Goal: Task Accomplishment & Management: Complete application form

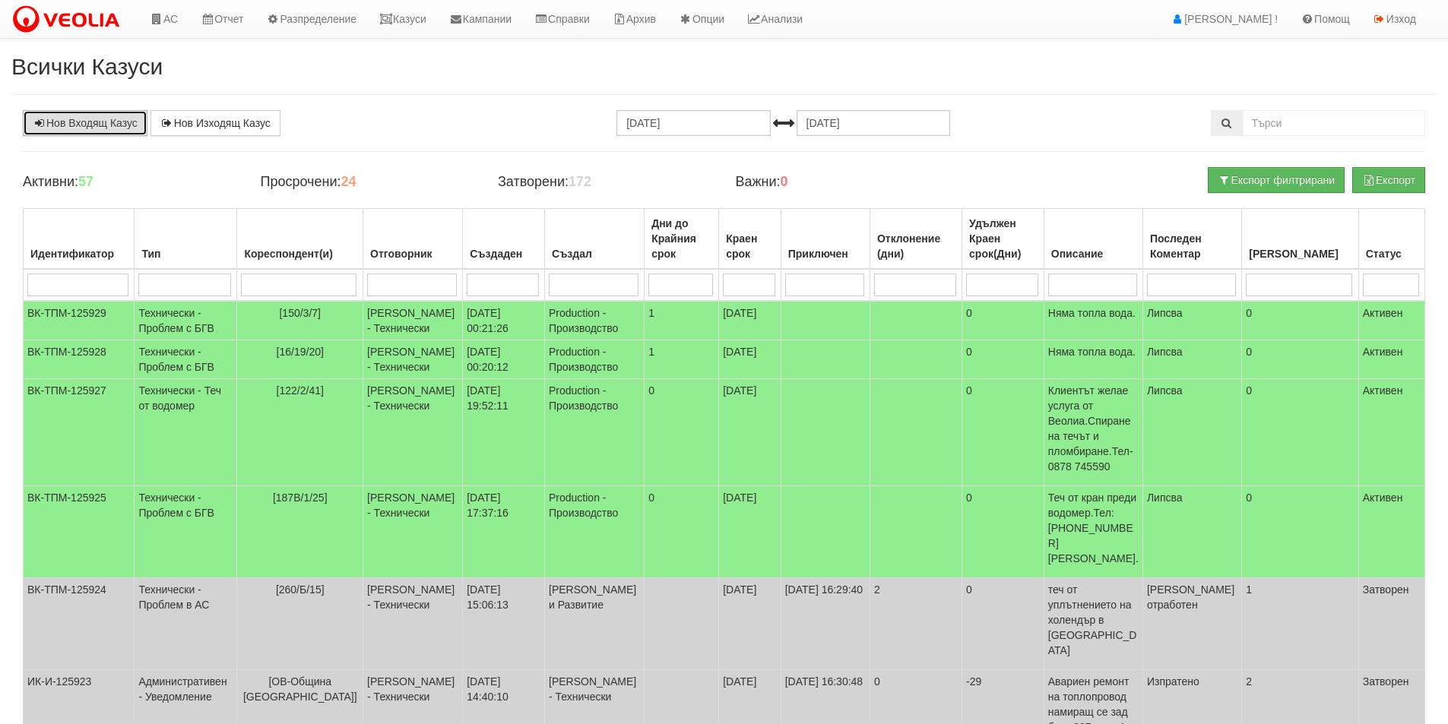
click at [110, 122] on link "Нов Входящ Казус" at bounding box center [85, 123] width 125 height 26
click at [182, 24] on link "АС" at bounding box center [163, 19] width 51 height 38
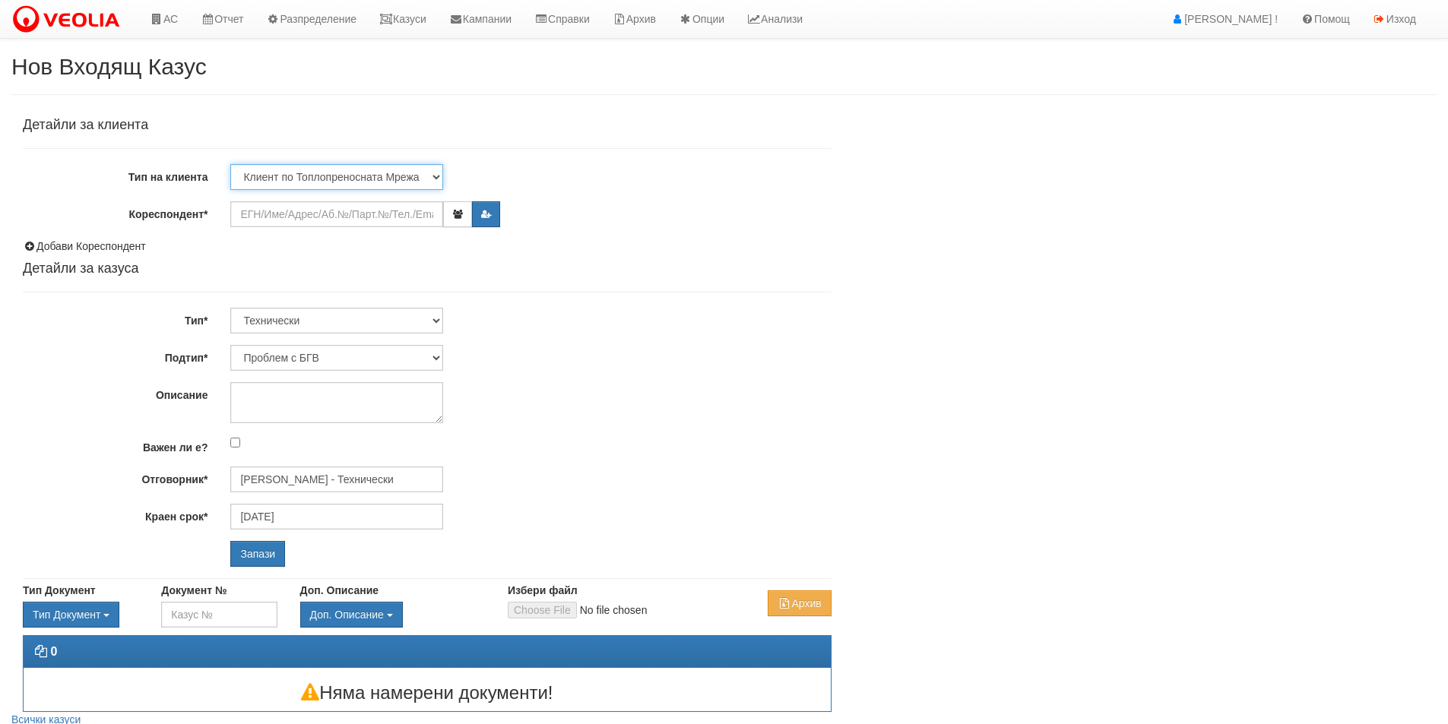
click at [344, 177] on select "Клиент по Топлопреносната Мрежа Институция Партньори Други" at bounding box center [336, 177] width 213 height 26
select select "Other"
click at [230, 164] on select "Клиент по Топлопреносната Мрежа Институция Партньори Други" at bounding box center [336, 177] width 213 height 26
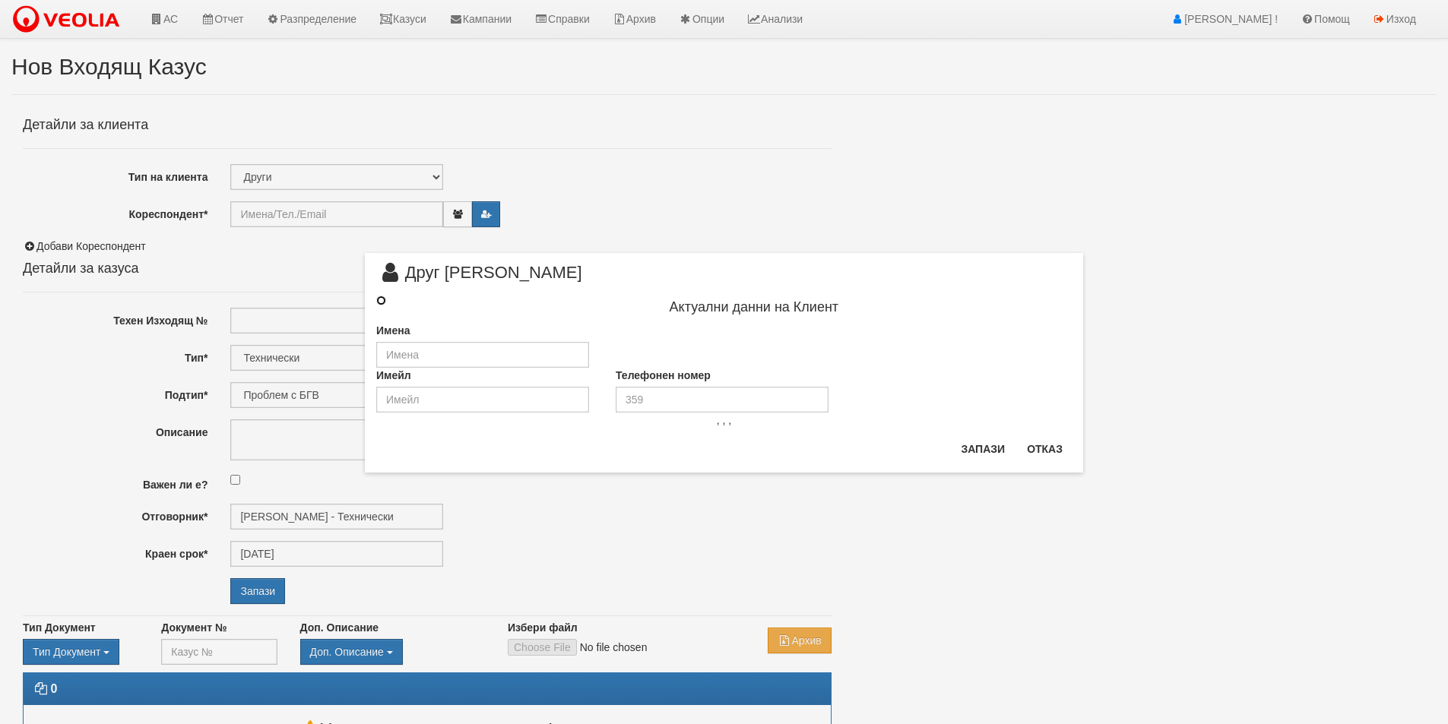
click at [384, 304] on input "radio" at bounding box center [381, 301] width 10 height 10
radio input "true"
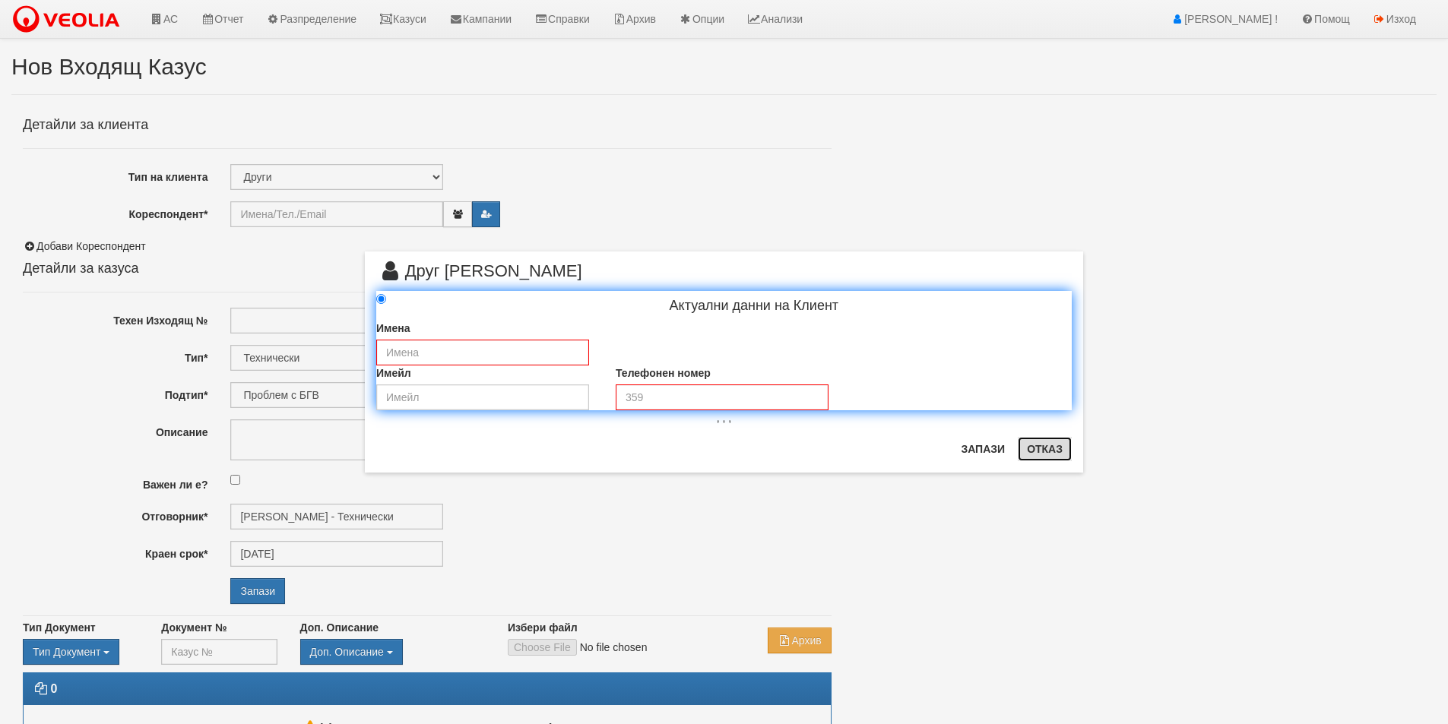
click at [1052, 449] on button "Отказ" at bounding box center [1045, 449] width 54 height 24
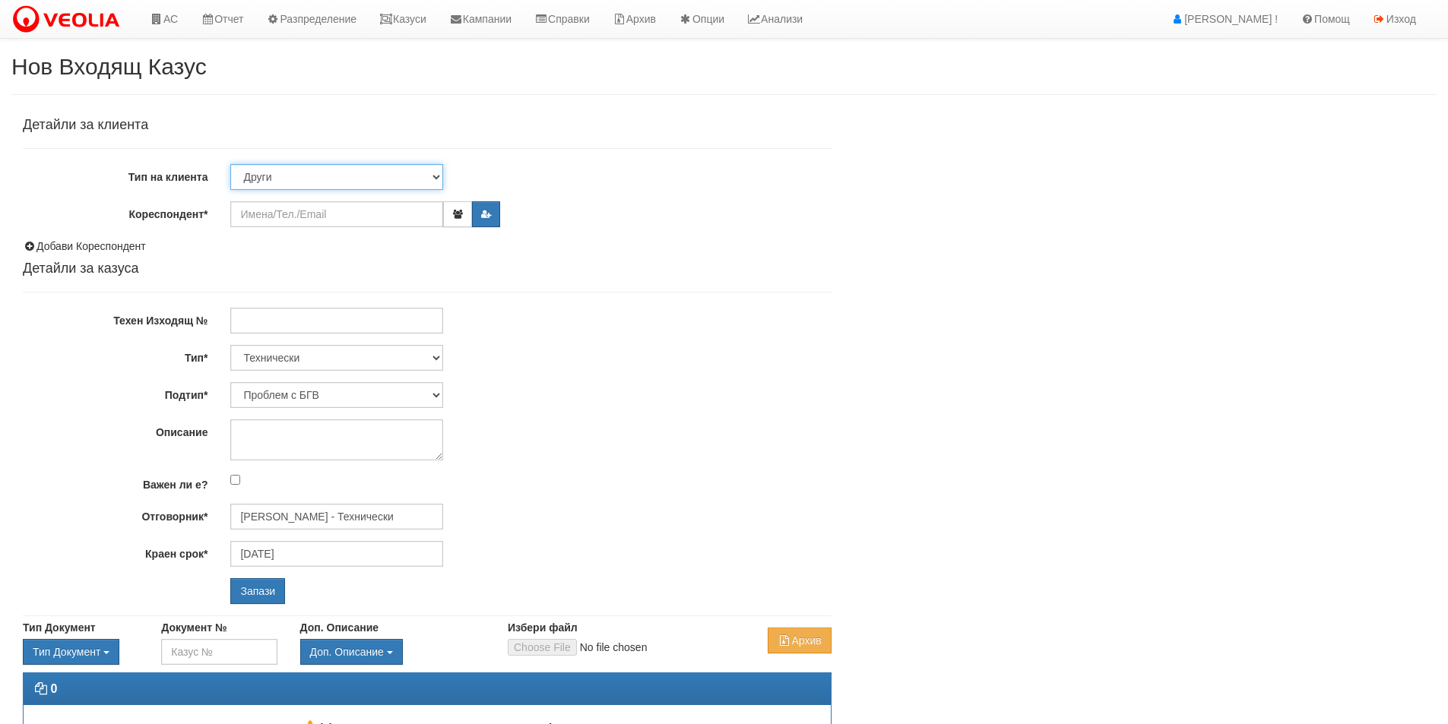
drag, startPoint x: 345, startPoint y: 168, endPoint x: 347, endPoint y: 189, distance: 20.6
click at [345, 169] on select "Клиент по Топлопреносната Мрежа Институция Партньори Други" at bounding box center [336, 177] width 213 height 26
select select "VeoliaClient"
click at [230, 164] on select "Клиент по Топлопреносната Мрежа Институция Партньори Други" at bounding box center [336, 177] width 213 height 26
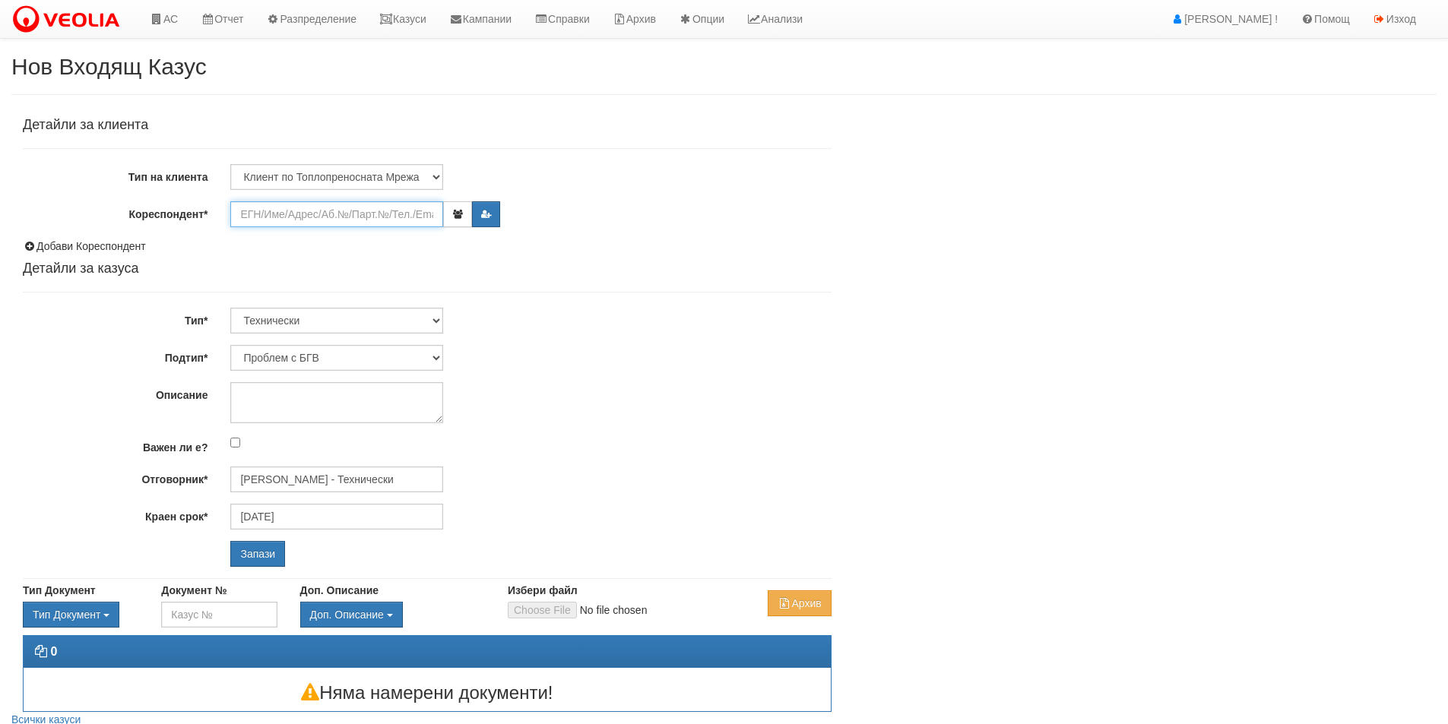
click at [385, 213] on input "Кореспондент*" at bounding box center [336, 214] width 213 height 26
paste input "24482"
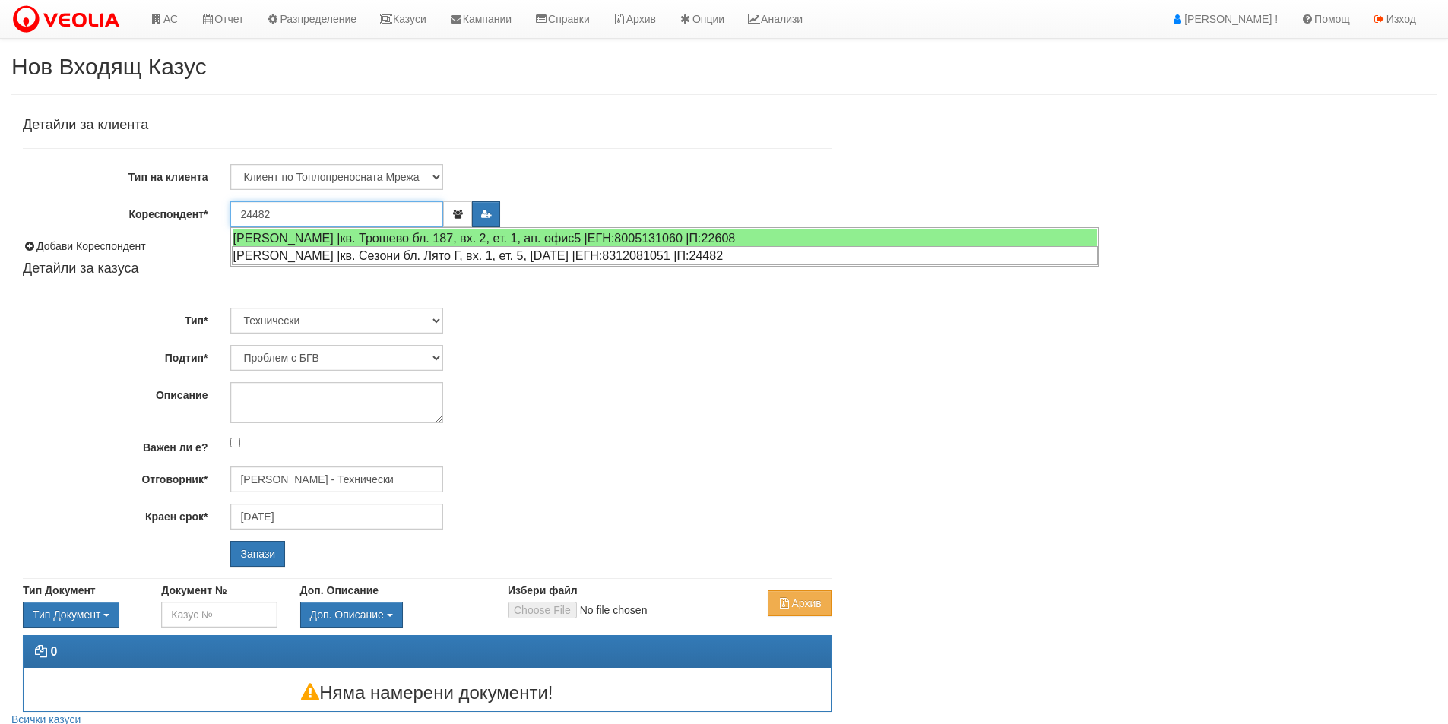
click at [341, 254] on div "МАРИЯ МАРИНОВА ЙОРДАНОВА |кв. Сезони бл. Лято Г, вх. 1, ет. 5, ап. 15 |ЕГН:8312…" at bounding box center [665, 255] width 866 height 19
type input "МАРИЯ МАРИНОВА ЙОРДАНОВА"
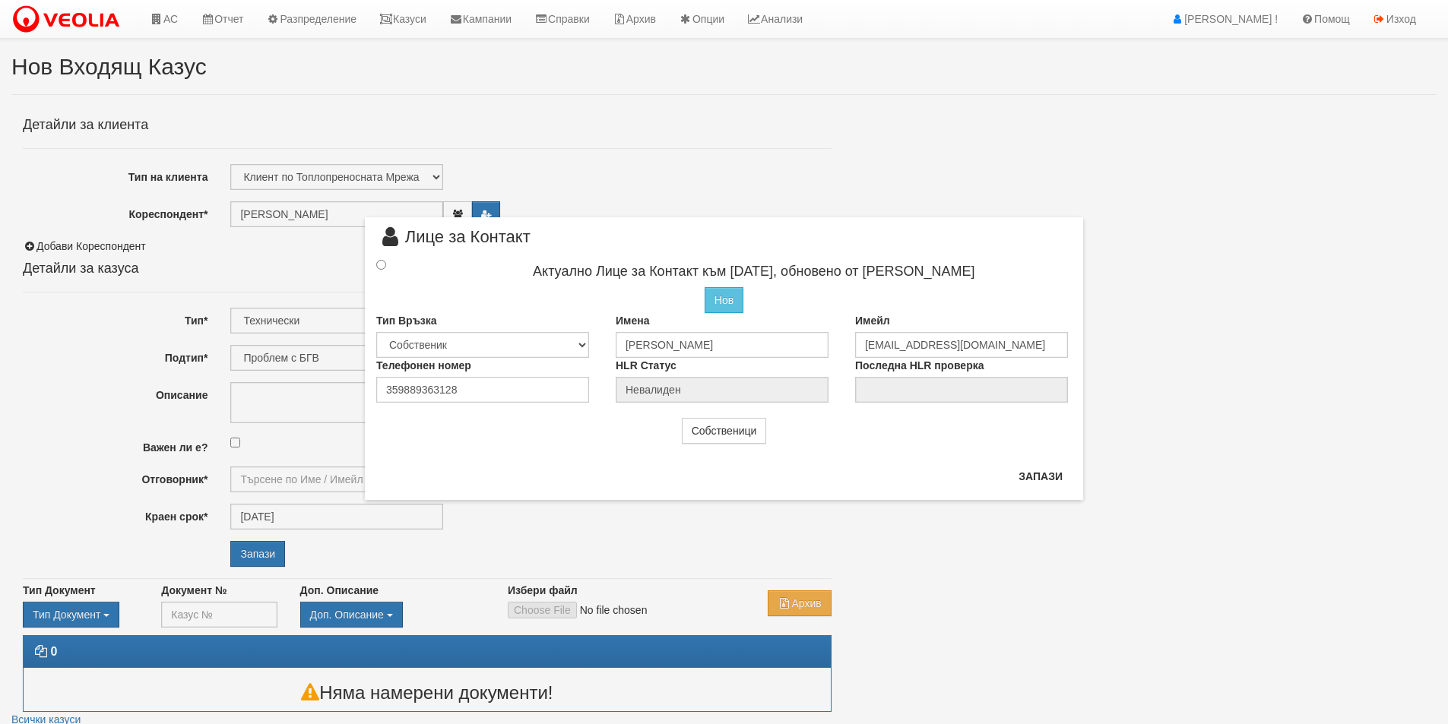
type input "[PERSON_NAME] - Технически"
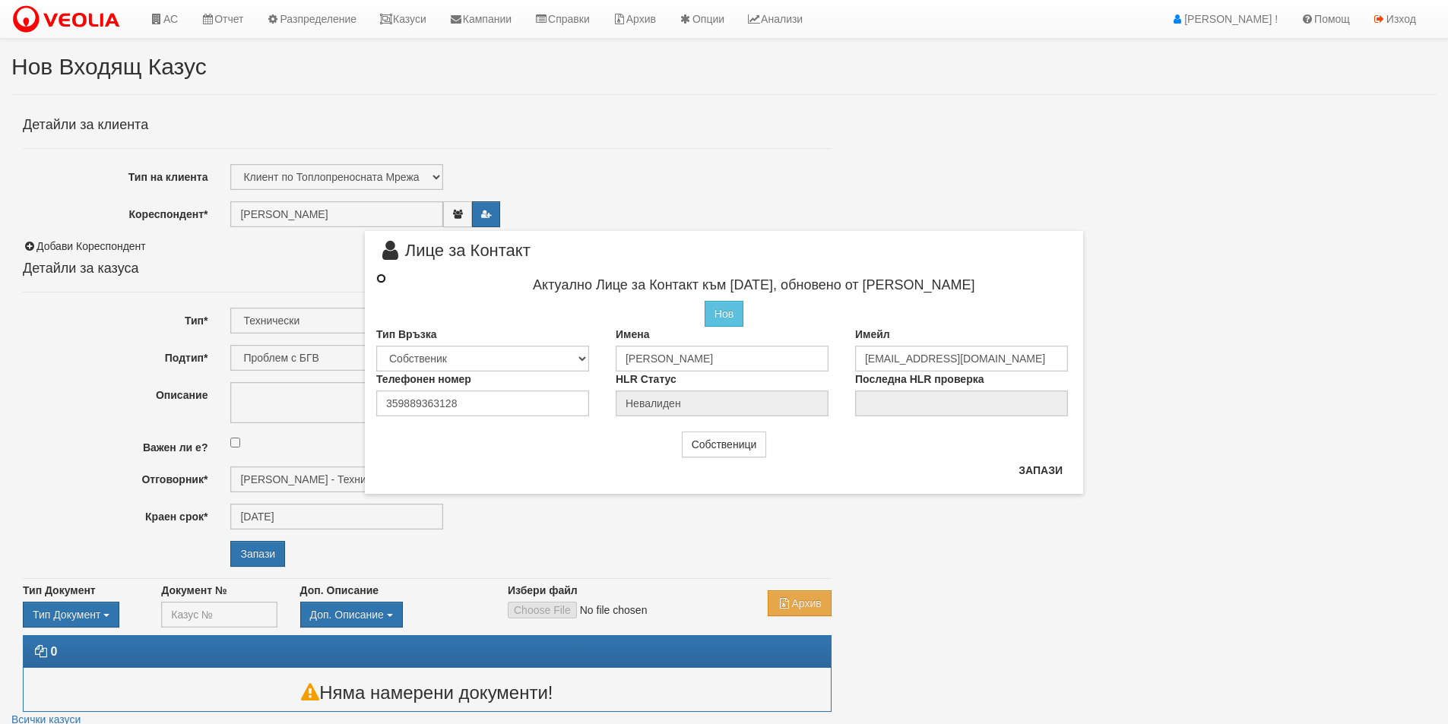
click at [385, 280] on input "radio" at bounding box center [381, 279] width 10 height 10
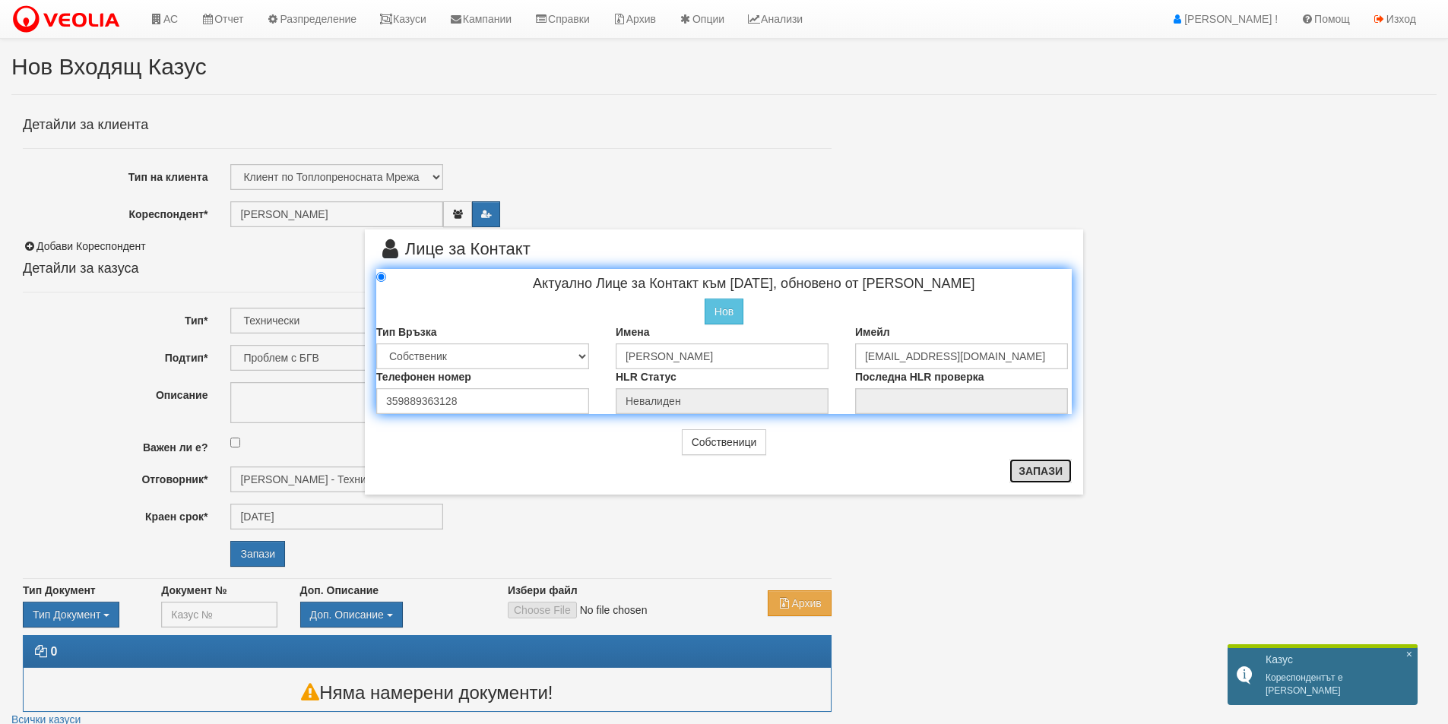
click at [1053, 464] on button "Запази" at bounding box center [1041, 471] width 62 height 24
radio input "true"
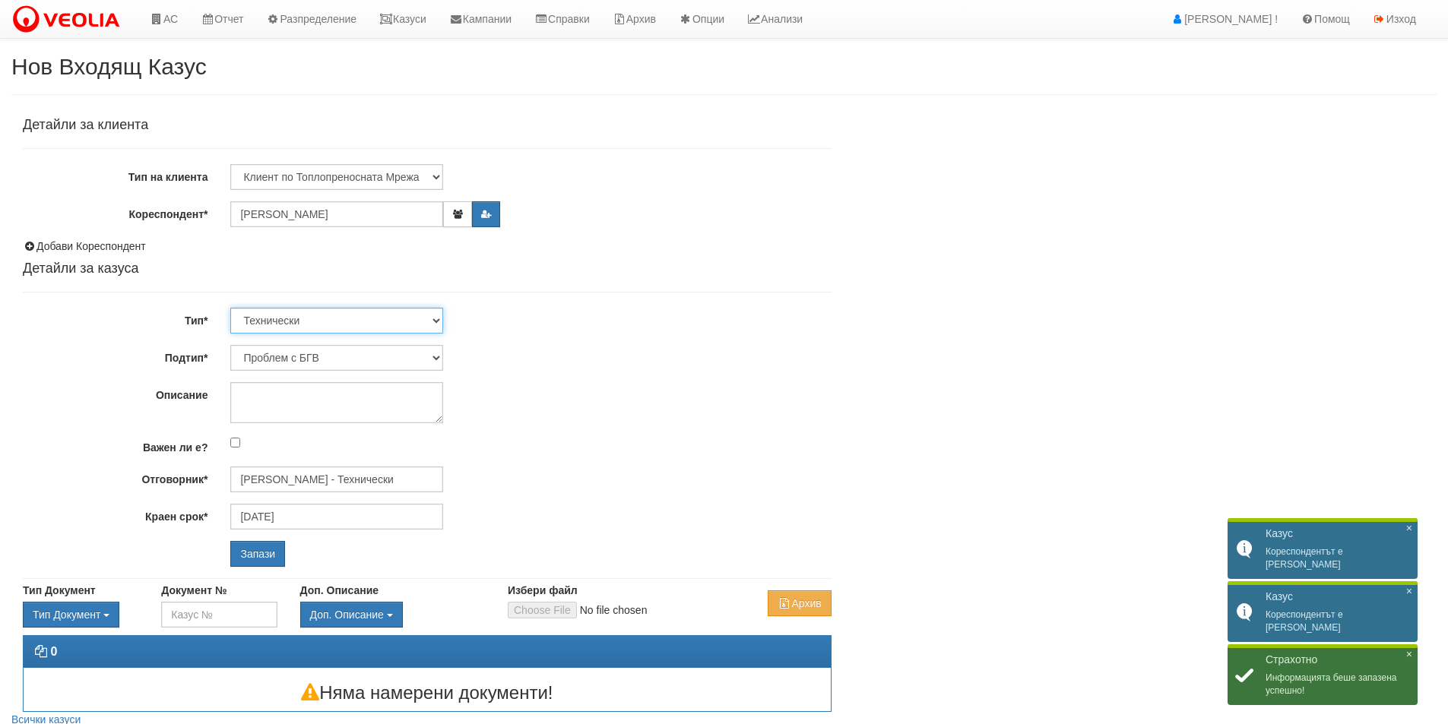
click at [302, 320] on select "Технически ФТС Търговски Административен Производствен Експлоатационен Финансов…" at bounding box center [336, 321] width 213 height 26
click at [301, 350] on select "Проблем с БГВ Теч ВОИ Теч БГВ Теч в АС Теч от водомер Проблем в АС Интервенция …" at bounding box center [336, 358] width 213 height 26
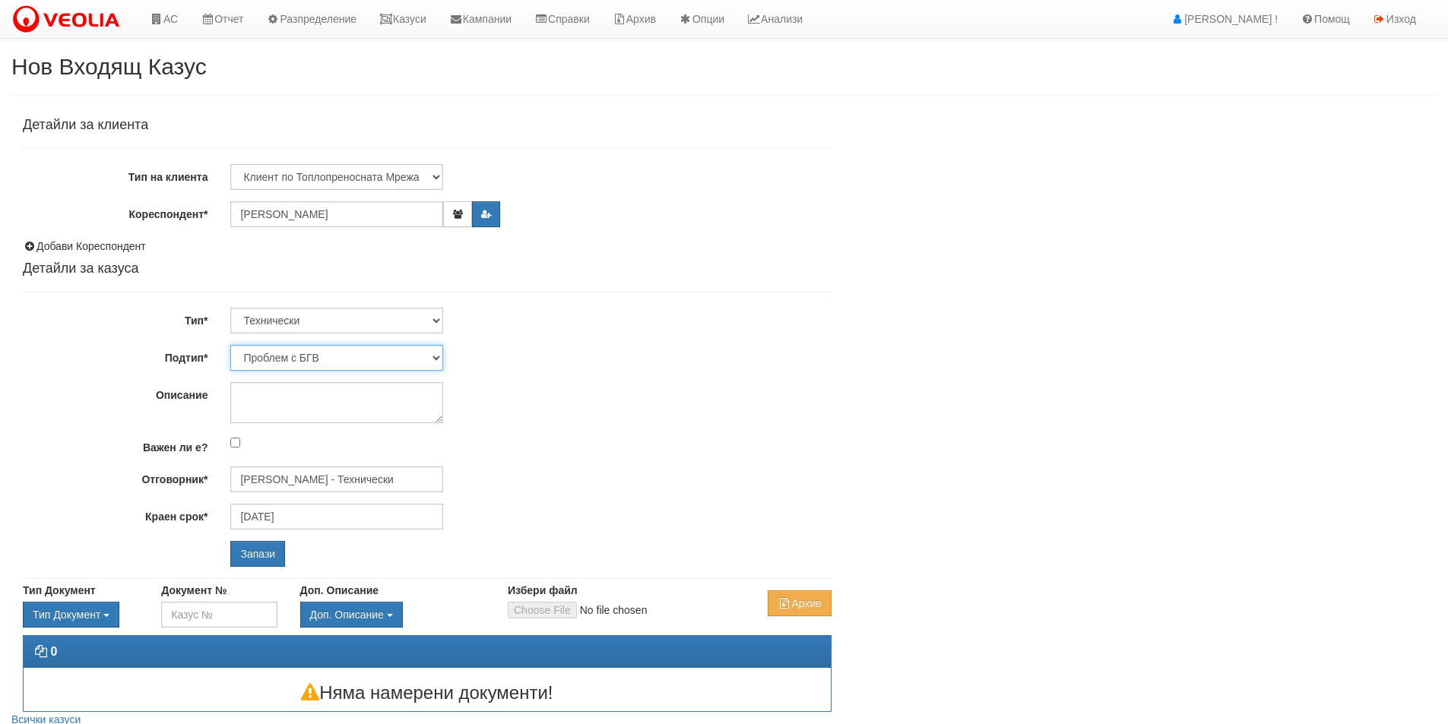
select select "Пуск/Спиране на отопление"
click at [230, 345] on select "Проблем с БГВ Теч ВОИ Теч БГВ Теч в АС Теч от водомер Проблем в АС Интервенция …" at bounding box center [336, 358] width 213 height 26
type input "[PERSON_NAME] - Технически"
click at [306, 379] on div "Детайли за клиента Тип на клиента Клиент по Топлопреносната Мрежа Институция Па…" at bounding box center [427, 342] width 809 height 449
click at [259, 396] on textarea "Описание" at bounding box center [336, 402] width 213 height 41
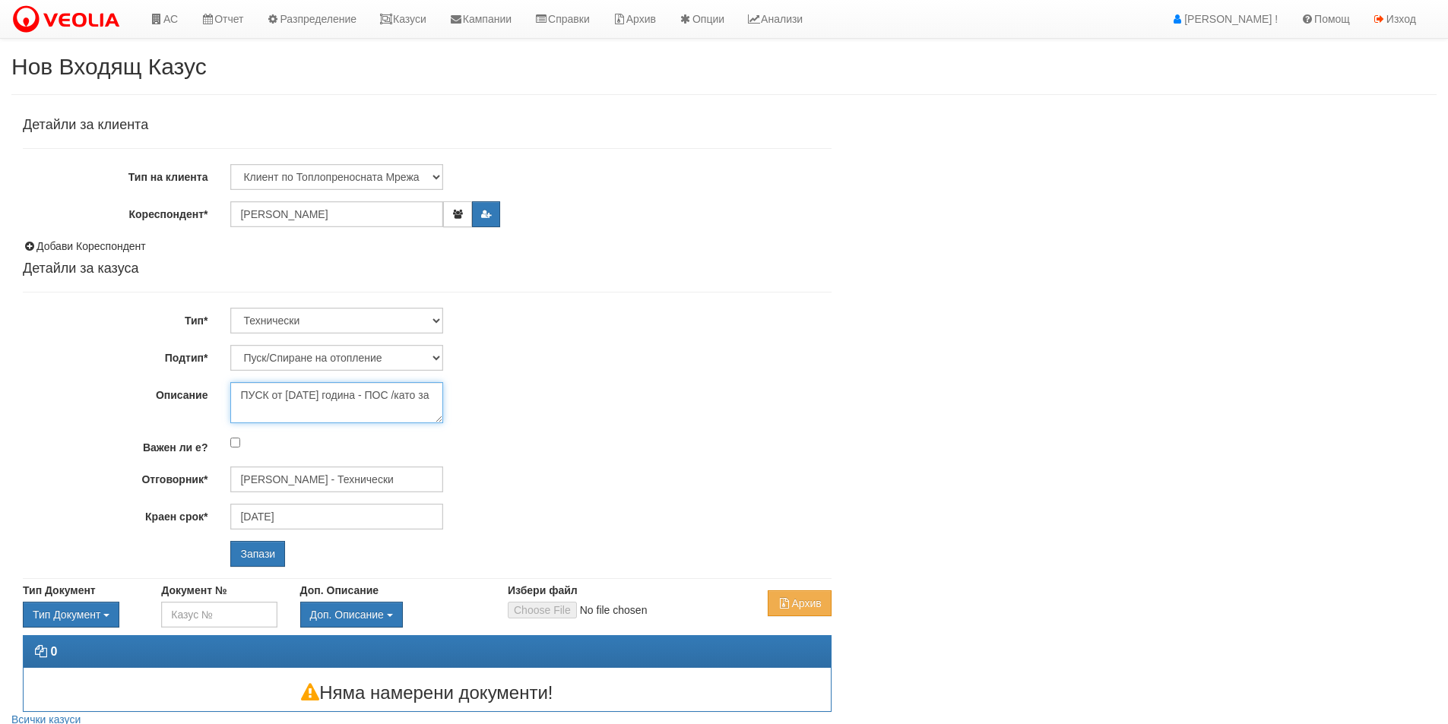
click at [236, 391] on textarea "ПУСК от 13.10.25 година - ПОС /като за" at bounding box center [336, 402] width 213 height 41
click at [373, 413] on textarea "комплекс Сезони ПУСК от 13.10.25 година - ПОС /като за" at bounding box center [336, 402] width 213 height 41
paste textarea "Пролет Б ще ми пратят бланката по- късно, а от Пролет В са трима съседи желаещи"
click at [395, 388] on textarea "комплекс Сезони ПУСК от 13.10.25 година - ПОС /като за Пролет Б ще ми пратят бл…" at bounding box center [336, 402] width 213 height 41
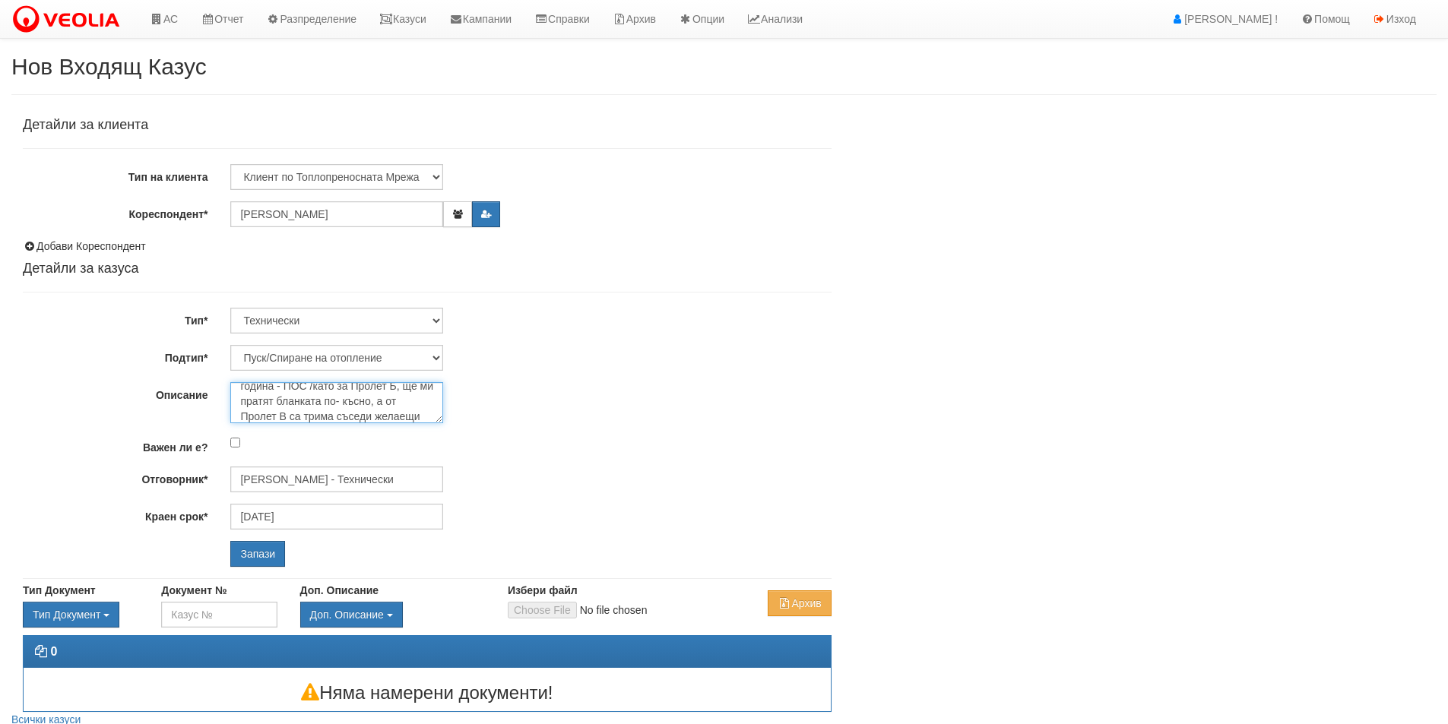
scroll to position [21, 0]
click at [388, 401] on textarea "комплекс Сезони ПУСК от 13.10.25 година - ПОС /като за Пролет Б, ще ми пратят б…" at bounding box center [336, 402] width 213 height 41
click at [369, 406] on textarea "комплекс Сезони ПУСК от 13.10.25 година - ПОС /като за Пролет Б, ще ми пратят б…" at bounding box center [336, 402] width 213 height 41
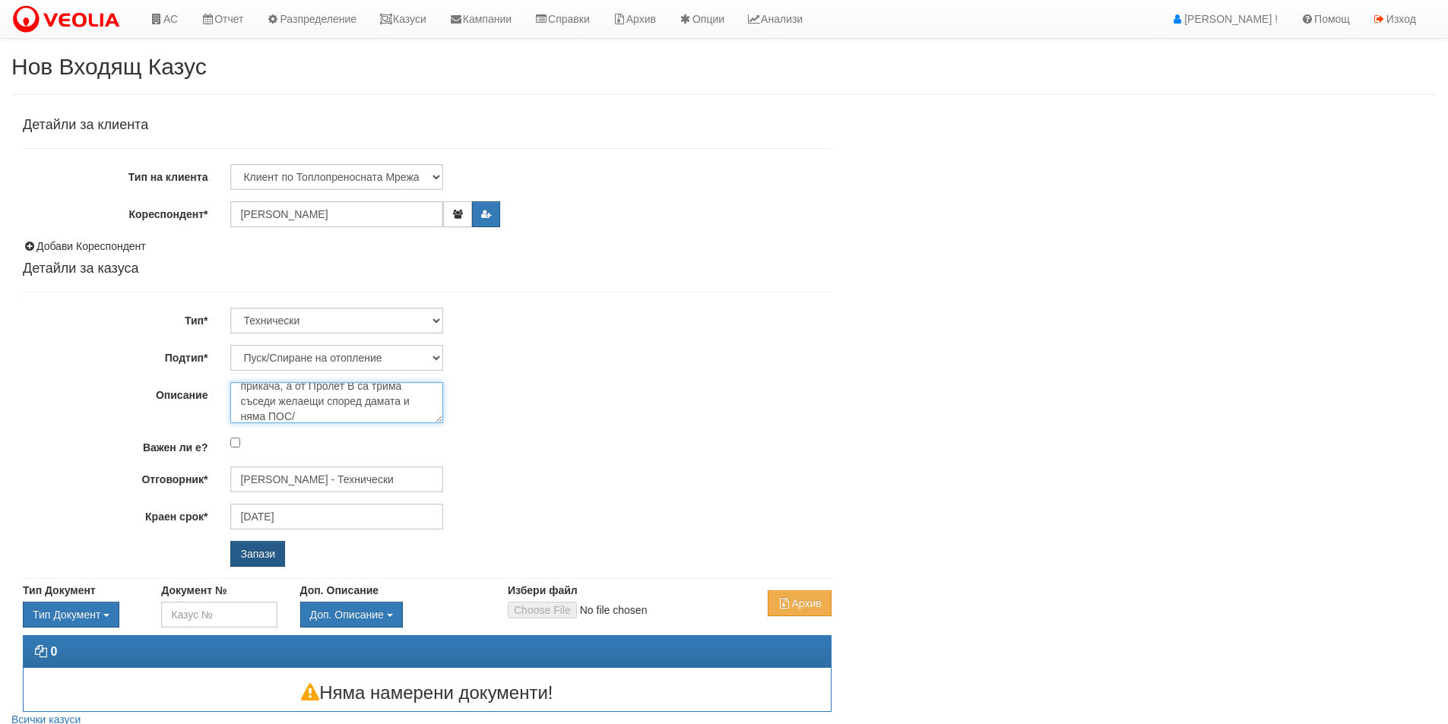
type textarea "комплекс Сезони ПУСК от [DATE] година - ПОС /като за Пролет Б, ще ми пратят бла…"
click at [261, 547] on input "Запази" at bounding box center [257, 554] width 55 height 26
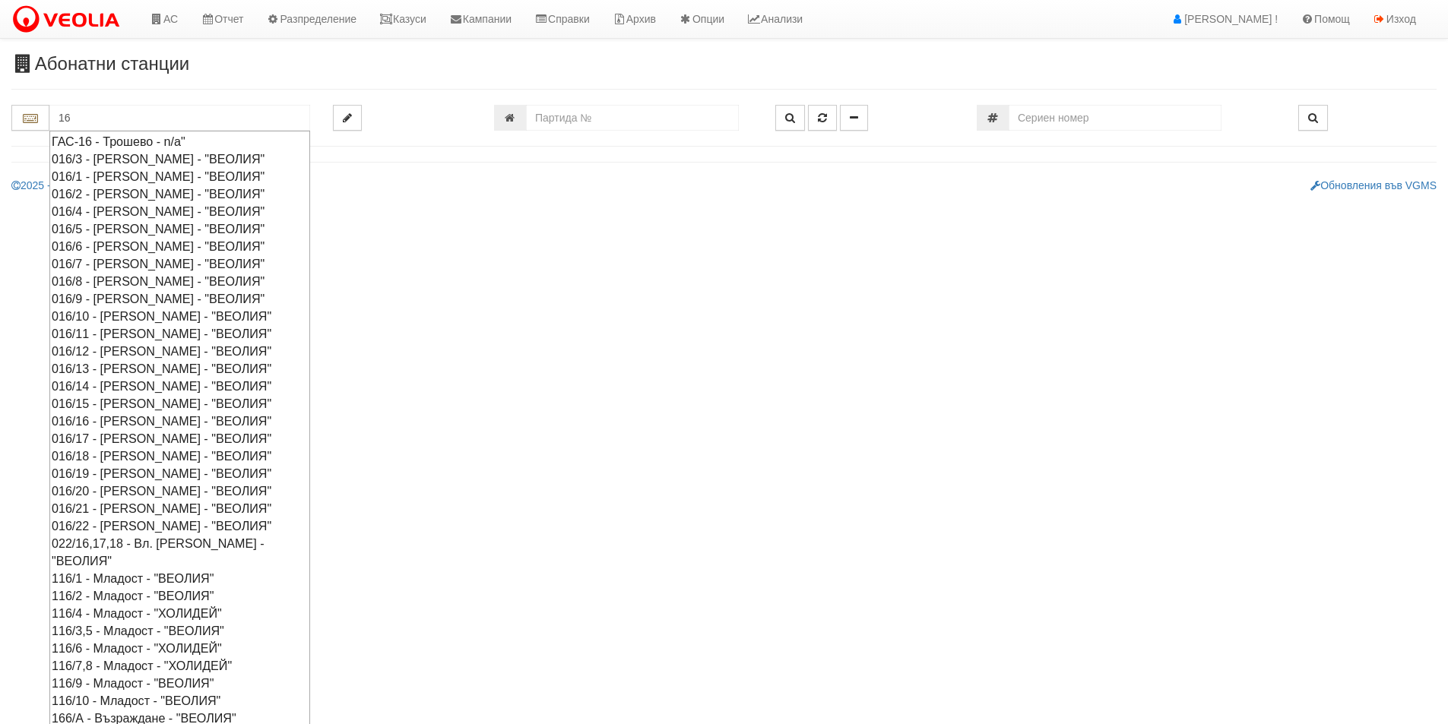
type input "1"
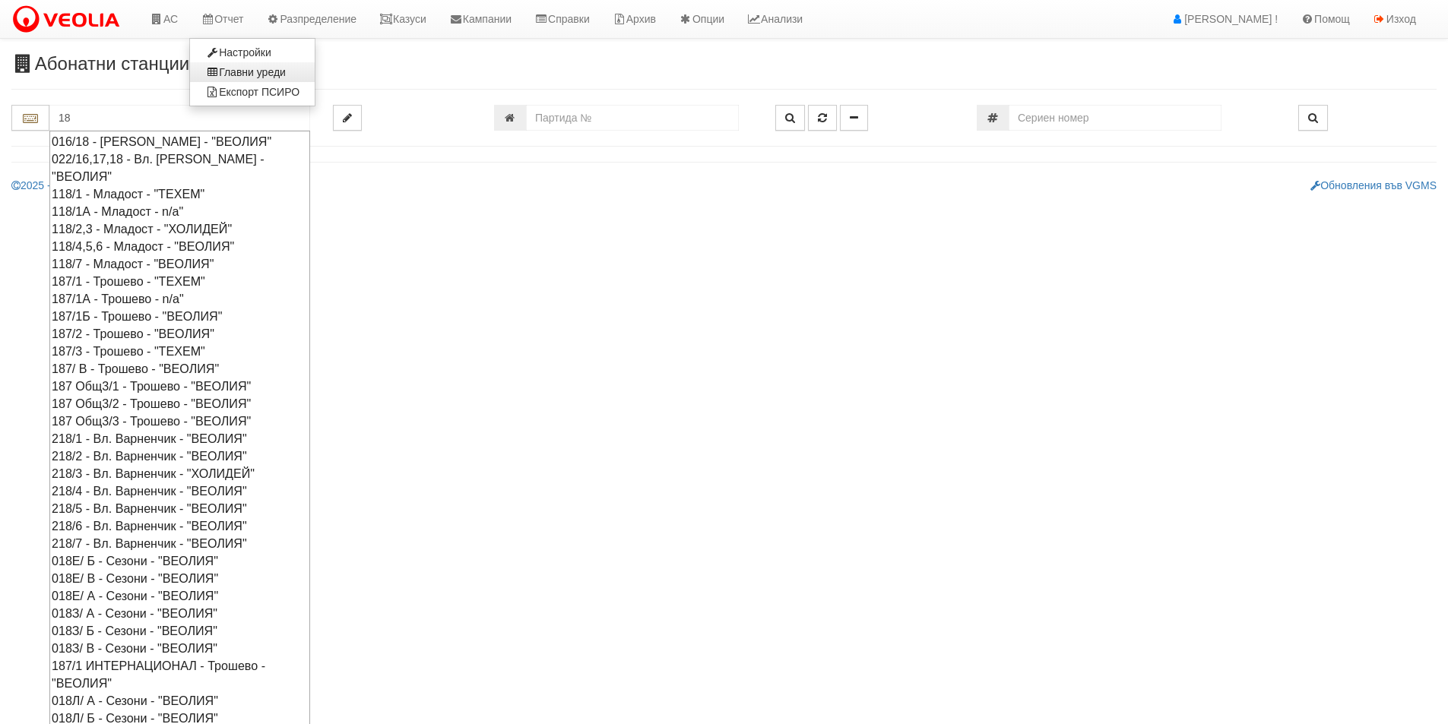
type input "1"
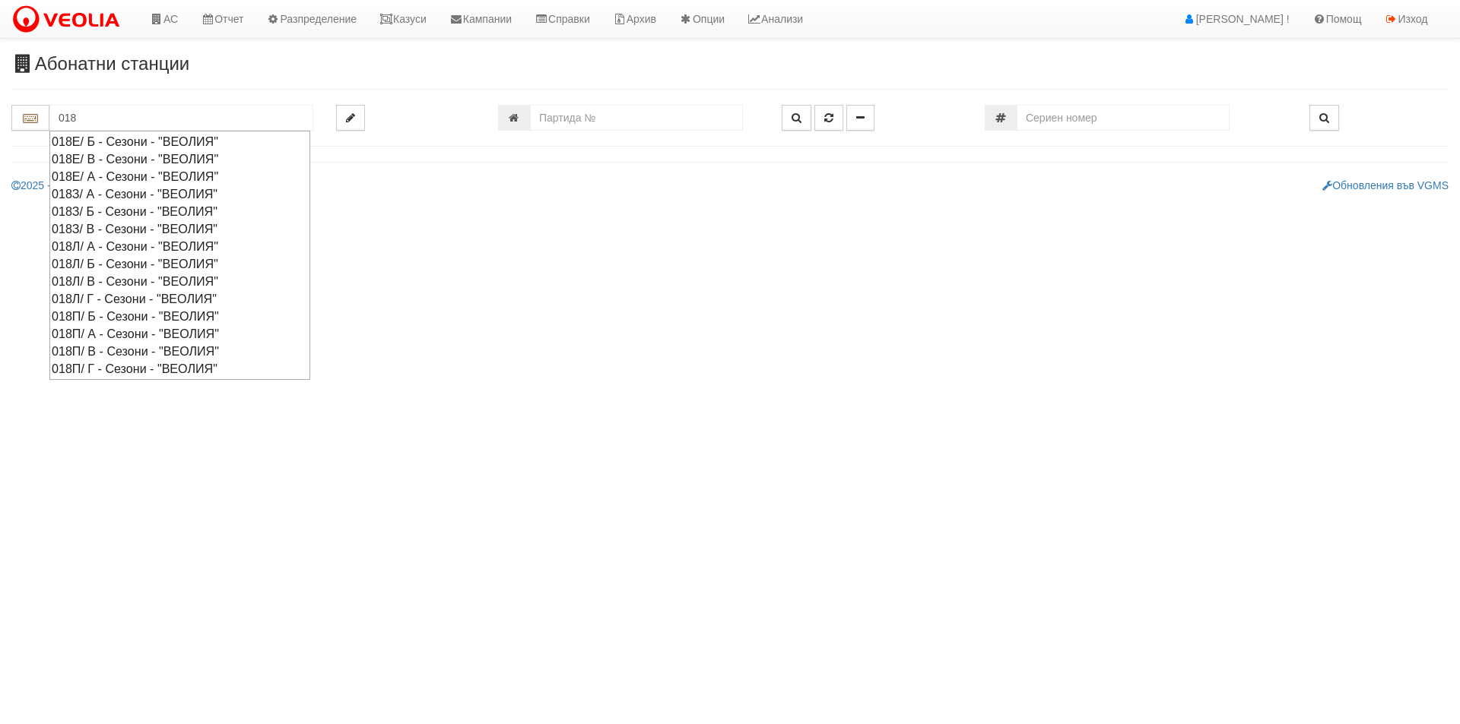
click at [128, 279] on div "018Л/ В - Сезони - "ВЕОЛИЯ"" at bounding box center [180, 281] width 256 height 17
type input "018Л/ В - Сезони - "ВЕОЛИЯ""
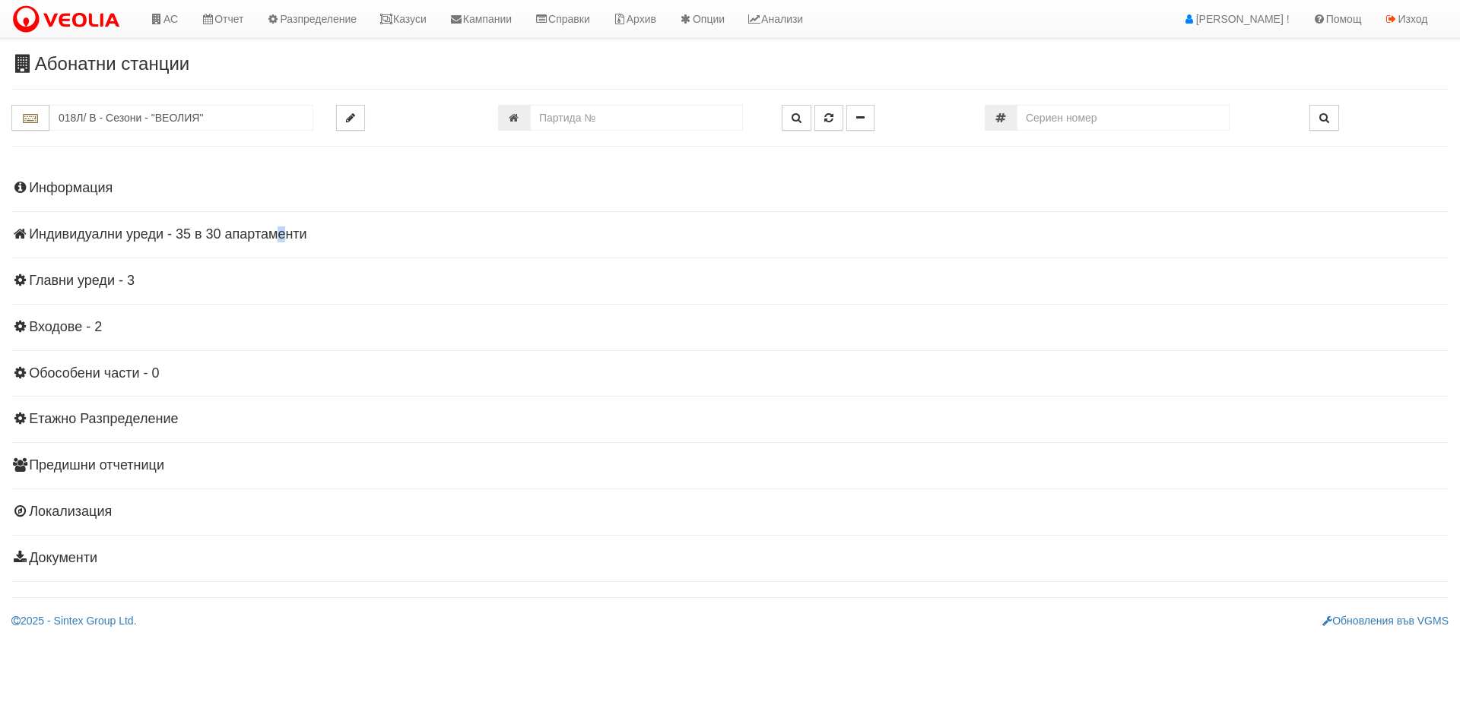
drag, startPoint x: 248, startPoint y: 235, endPoint x: 239, endPoint y: 234, distance: 9.2
click at [239, 235] on h4 "Индивидуални уреди - 35 в 30 апартаменти" at bounding box center [729, 234] width 1437 height 15
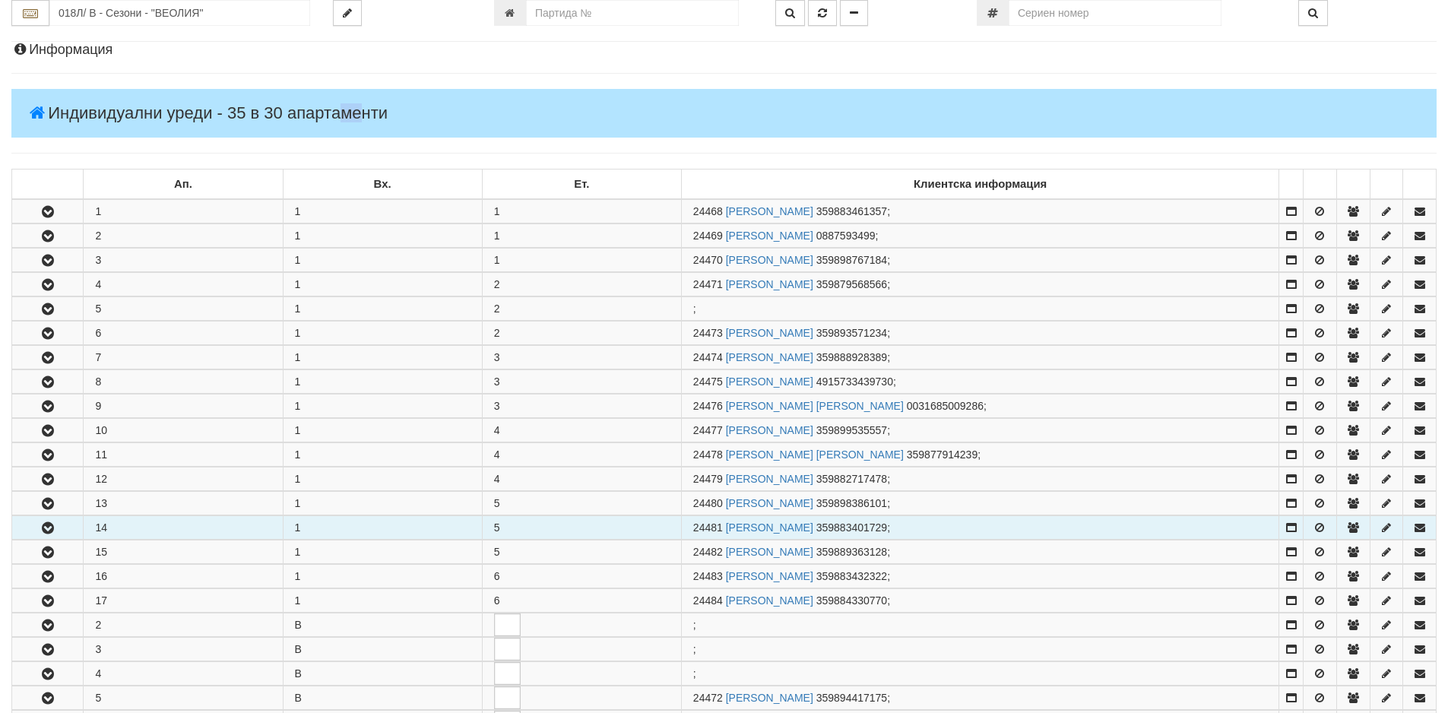
scroll to position [152, 0]
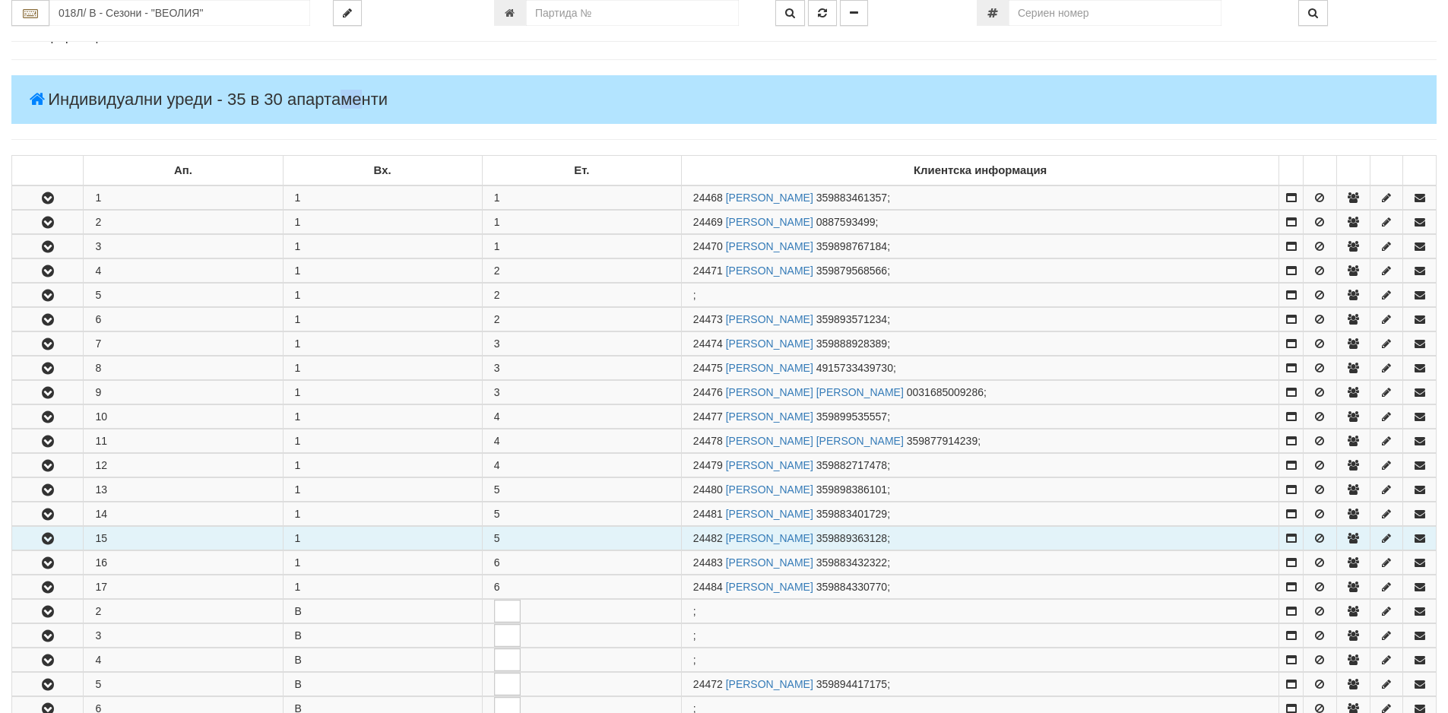
click at [52, 541] on icon "button" at bounding box center [48, 539] width 18 height 11
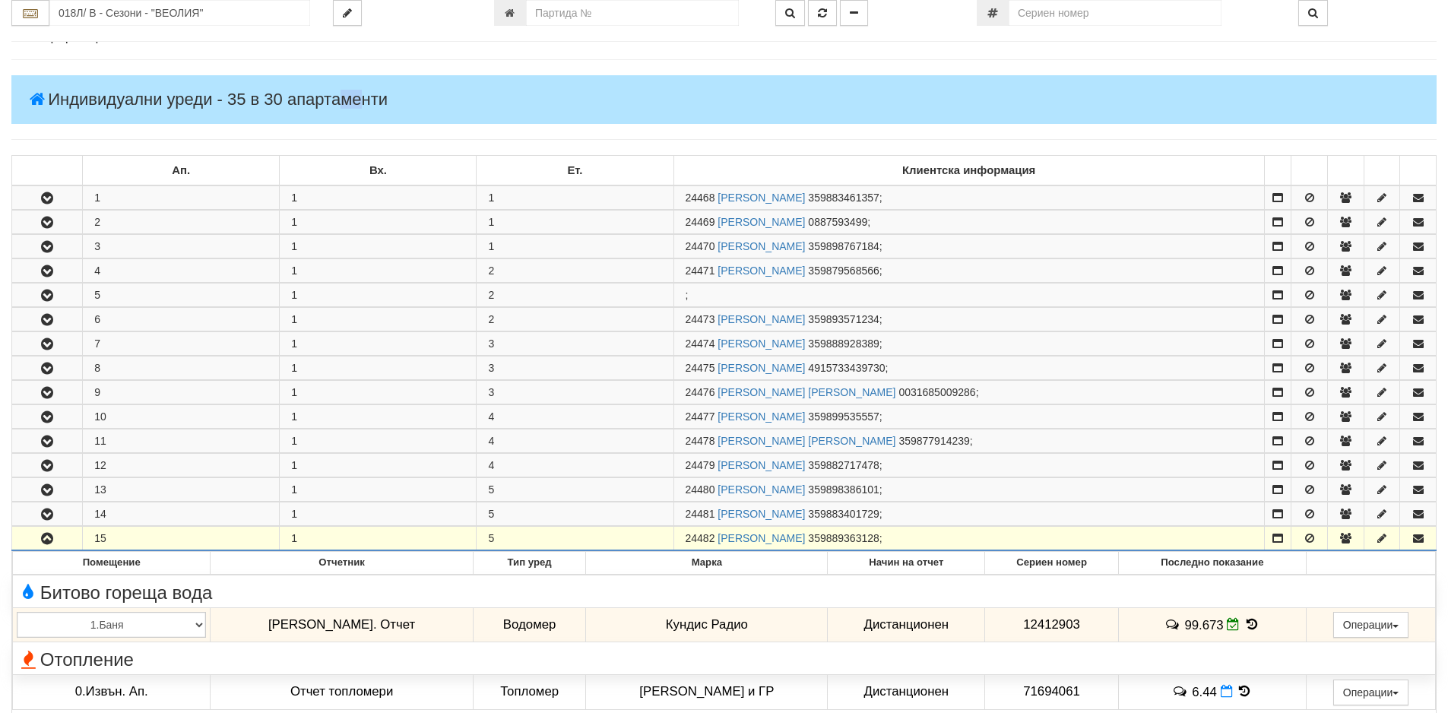
drag, startPoint x: 717, startPoint y: 540, endPoint x: 665, endPoint y: 540, distance: 51.7
click at [665, 540] on tr "15 1 5 24482 МАРИЯ МАРИНОВА ЙОРДАНОВА 359889363128 ;" at bounding box center [724, 539] width 1425 height 24
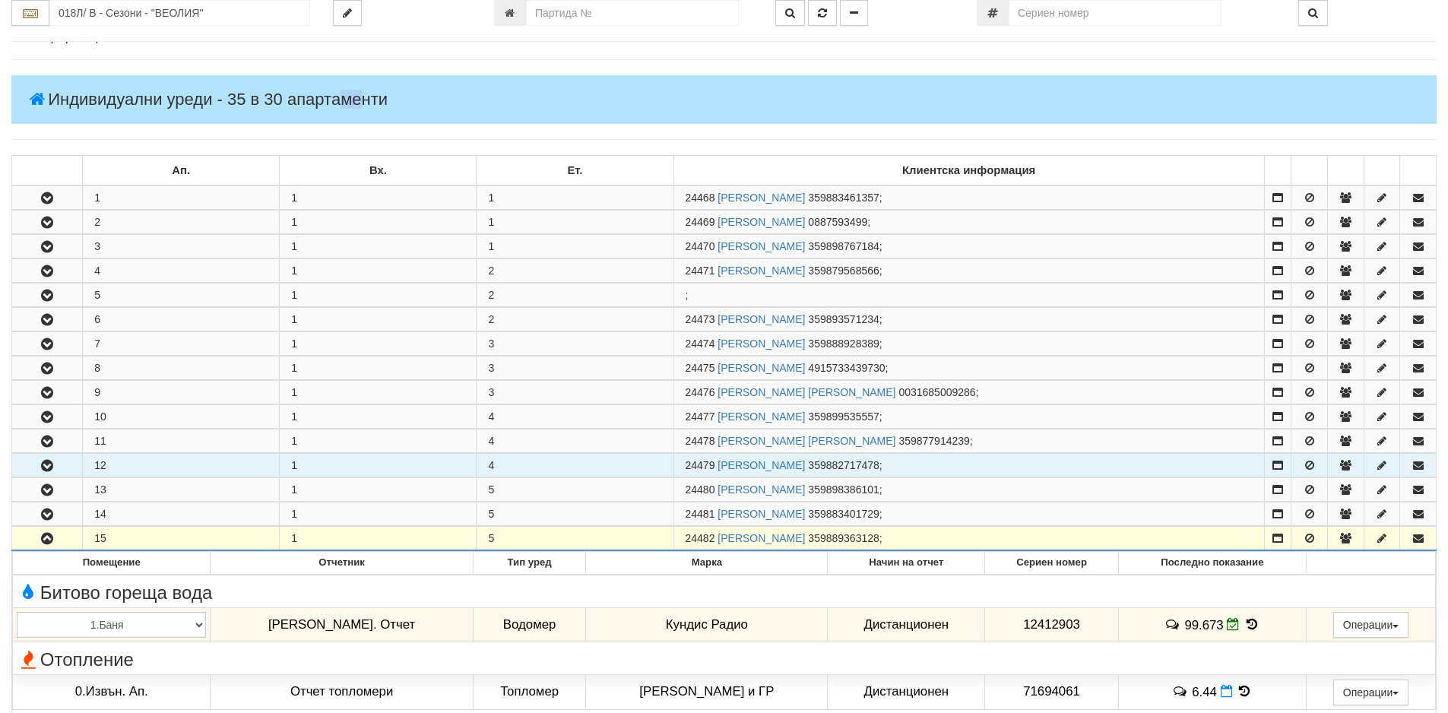
copy tr "24482"
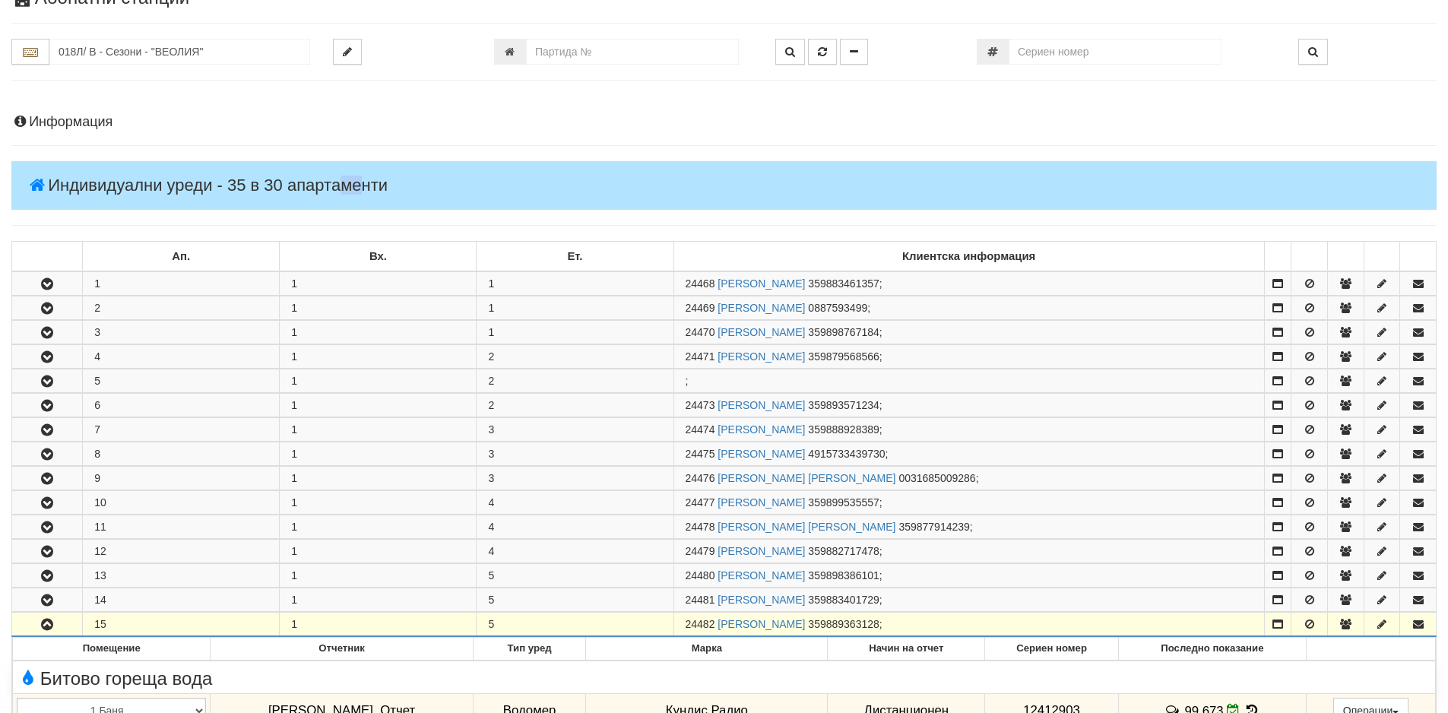
scroll to position [0, 0]
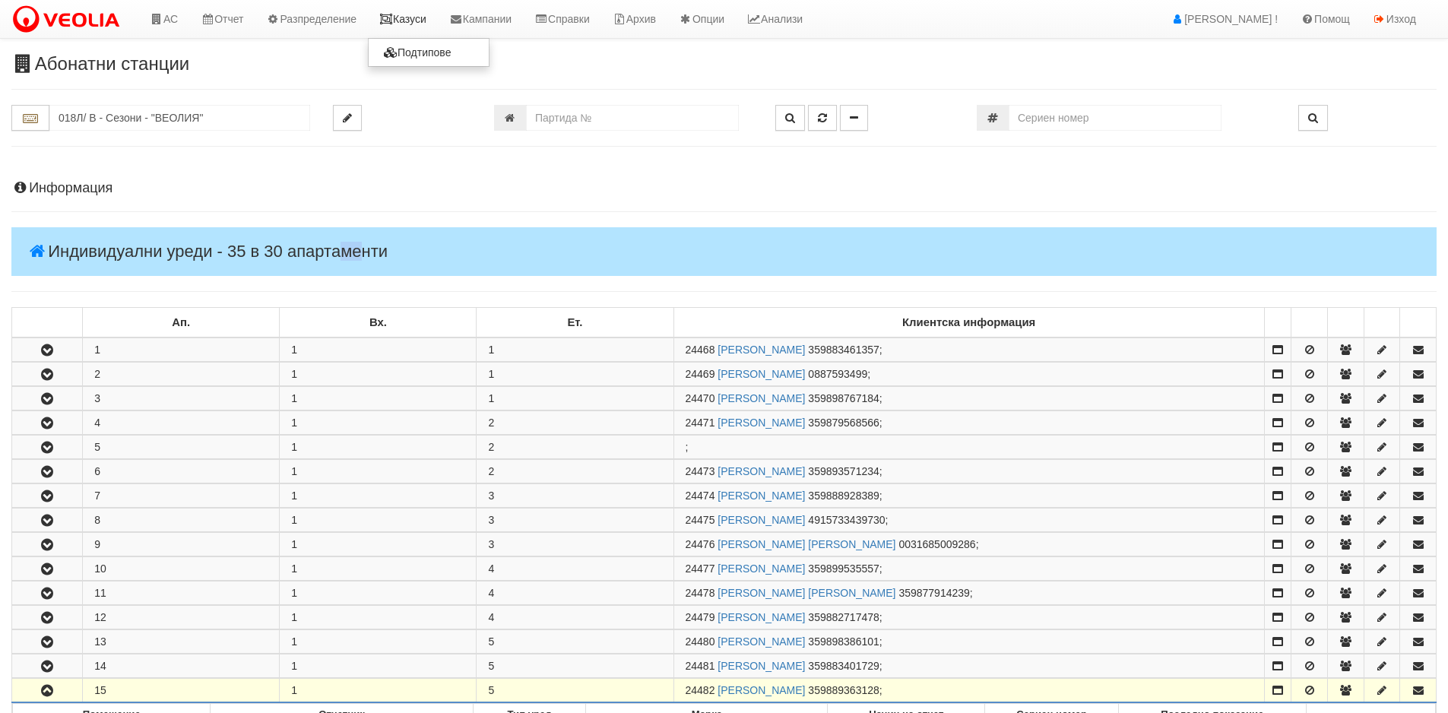
click at [404, 26] on link "Казуси" at bounding box center [403, 19] width 70 height 38
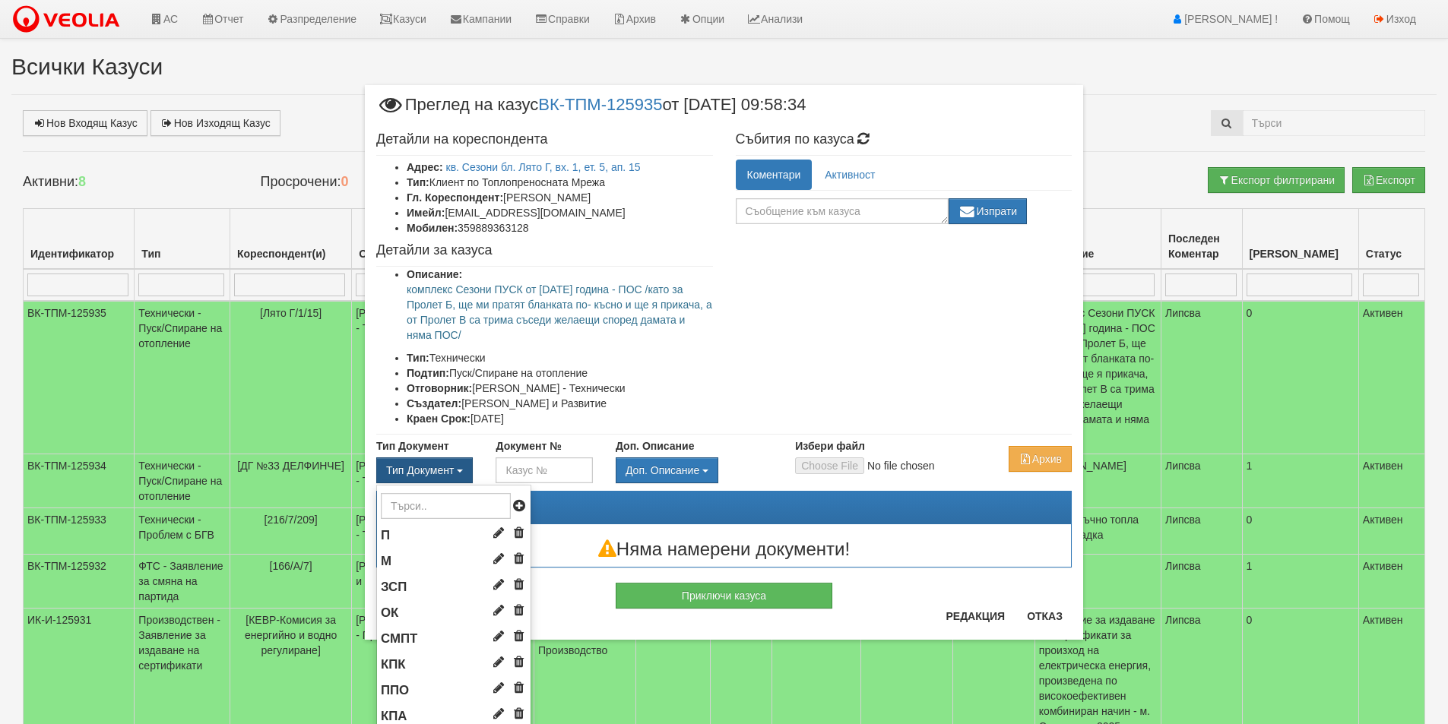
click at [430, 475] on span "Тип Документ" at bounding box center [420, 470] width 68 height 12
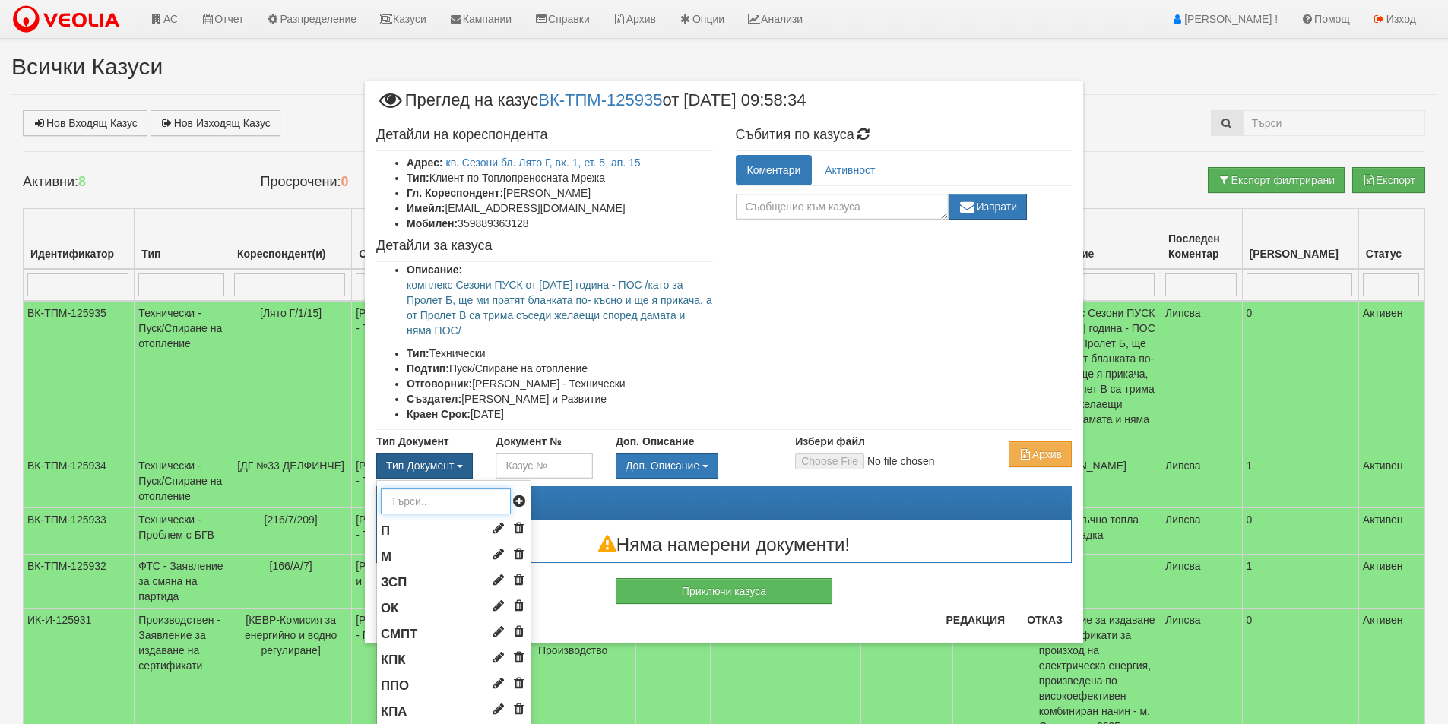
click at [417, 504] on input "text" at bounding box center [446, 502] width 130 height 26
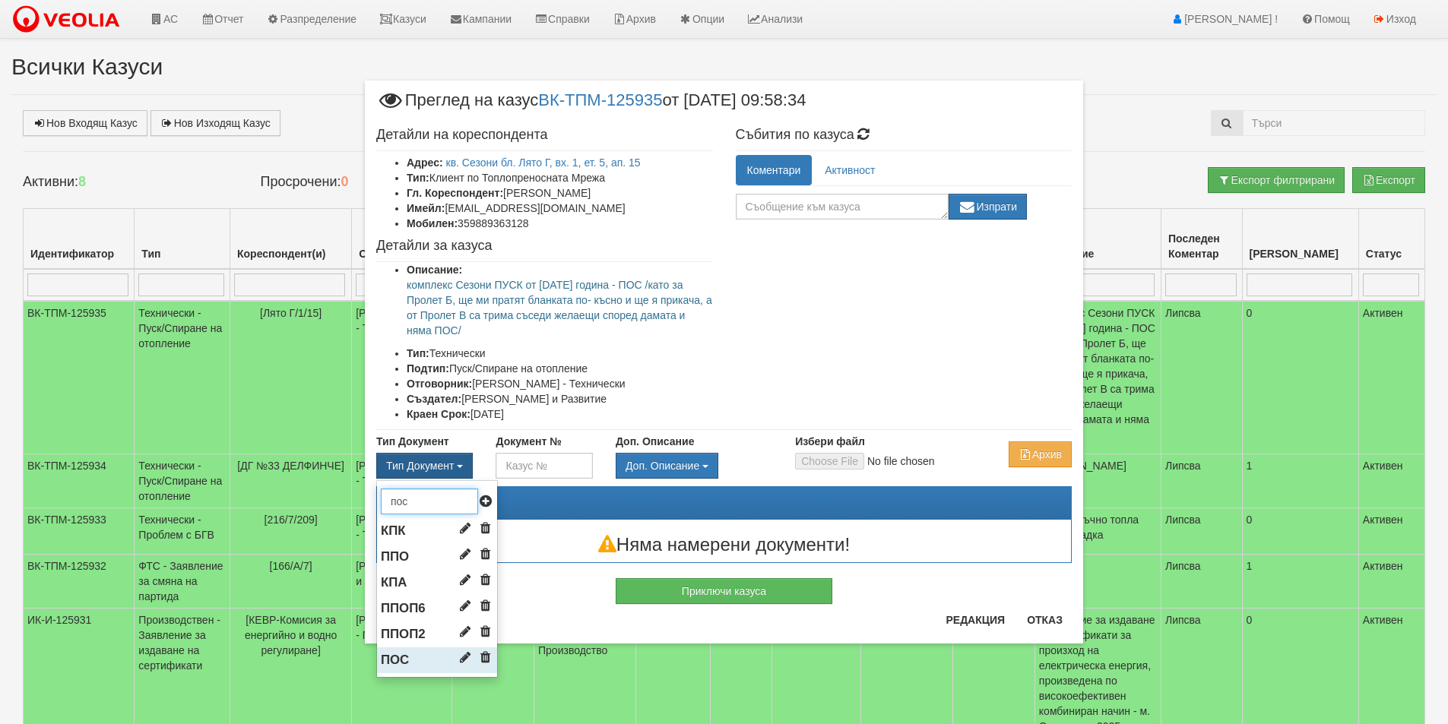
type input "пос"
click at [408, 661] on span "ПОС" at bounding box center [395, 660] width 28 height 14
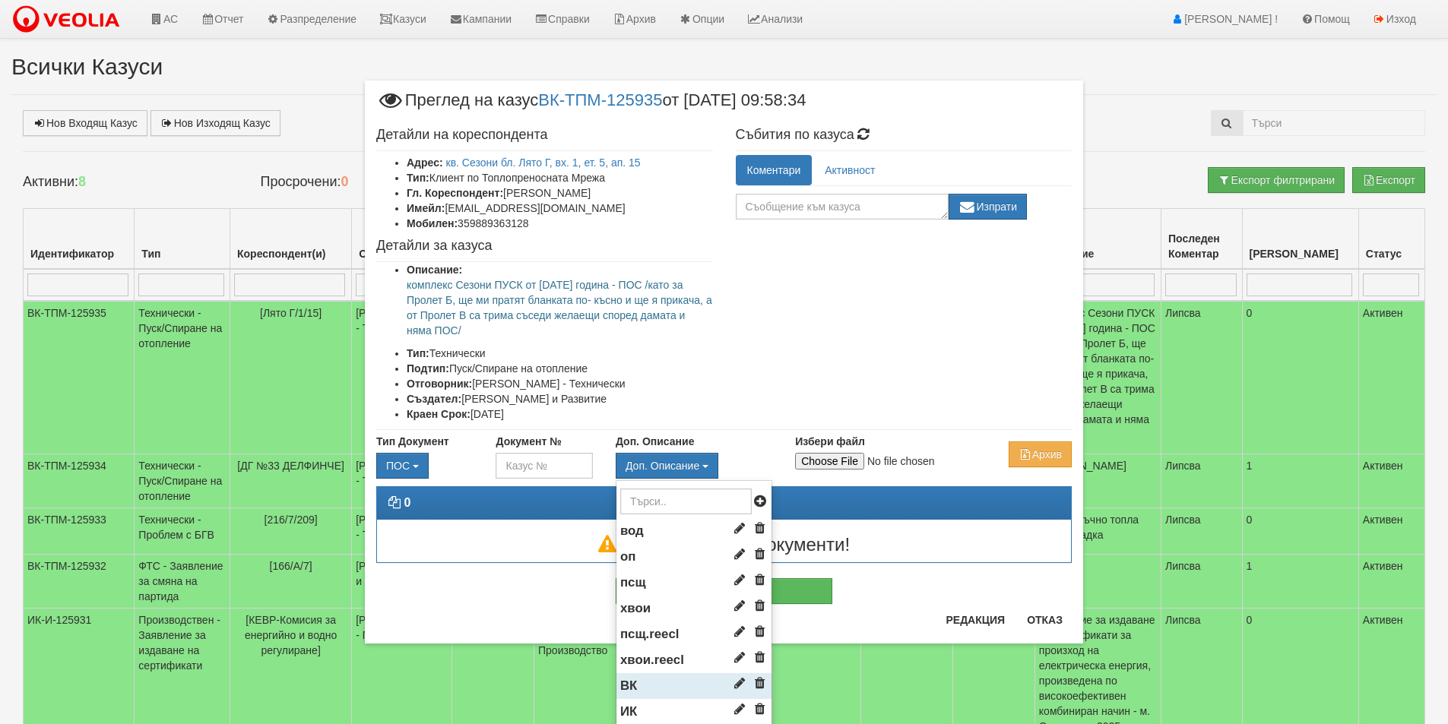
click at [644, 682] on li "ВК" at bounding box center [693, 687] width 155 height 26
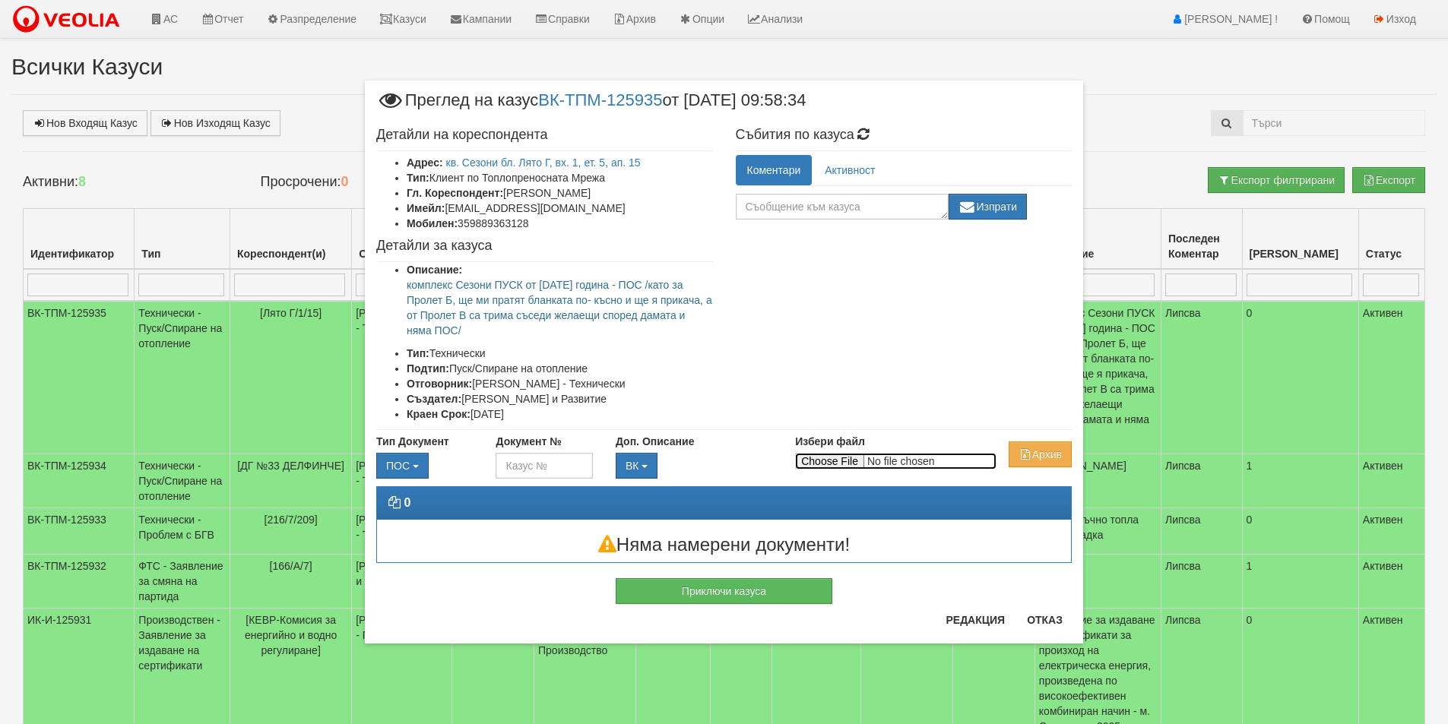
click at [819, 464] on input "Избери файл" at bounding box center [895, 461] width 201 height 17
type input "C:\fakepath\DOC118.pdf"
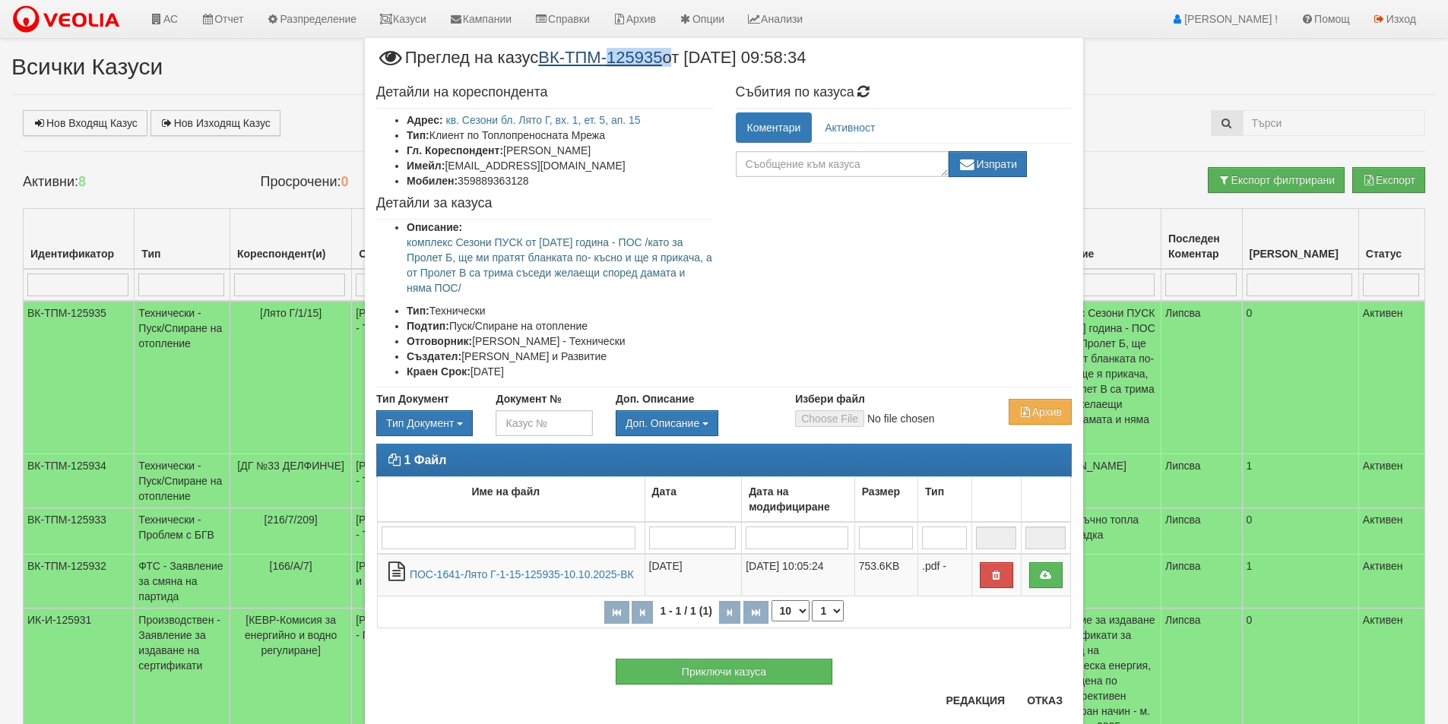
drag, startPoint x: 671, startPoint y: 65, endPoint x: 613, endPoint y: 63, distance: 57.8
click at [613, 63] on span "Преглед на казус ВК-ТПМ-125935 от 10/10/2025 09:58:34" at bounding box center [590, 63] width 429 height 28
copy span "125935"
drag, startPoint x: 1029, startPoint y: 702, endPoint x: 1015, endPoint y: 700, distance: 14.6
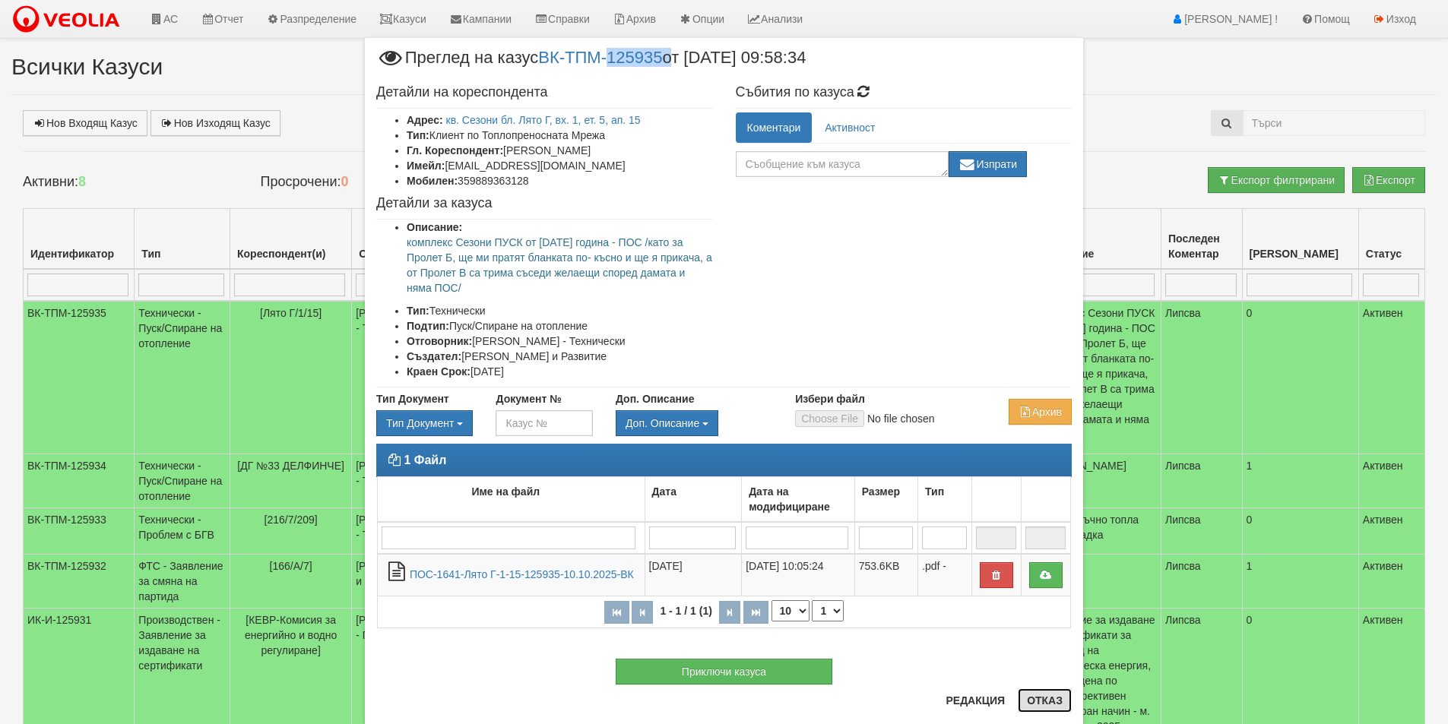
click at [1029, 702] on button "Отказ" at bounding box center [1045, 701] width 54 height 24
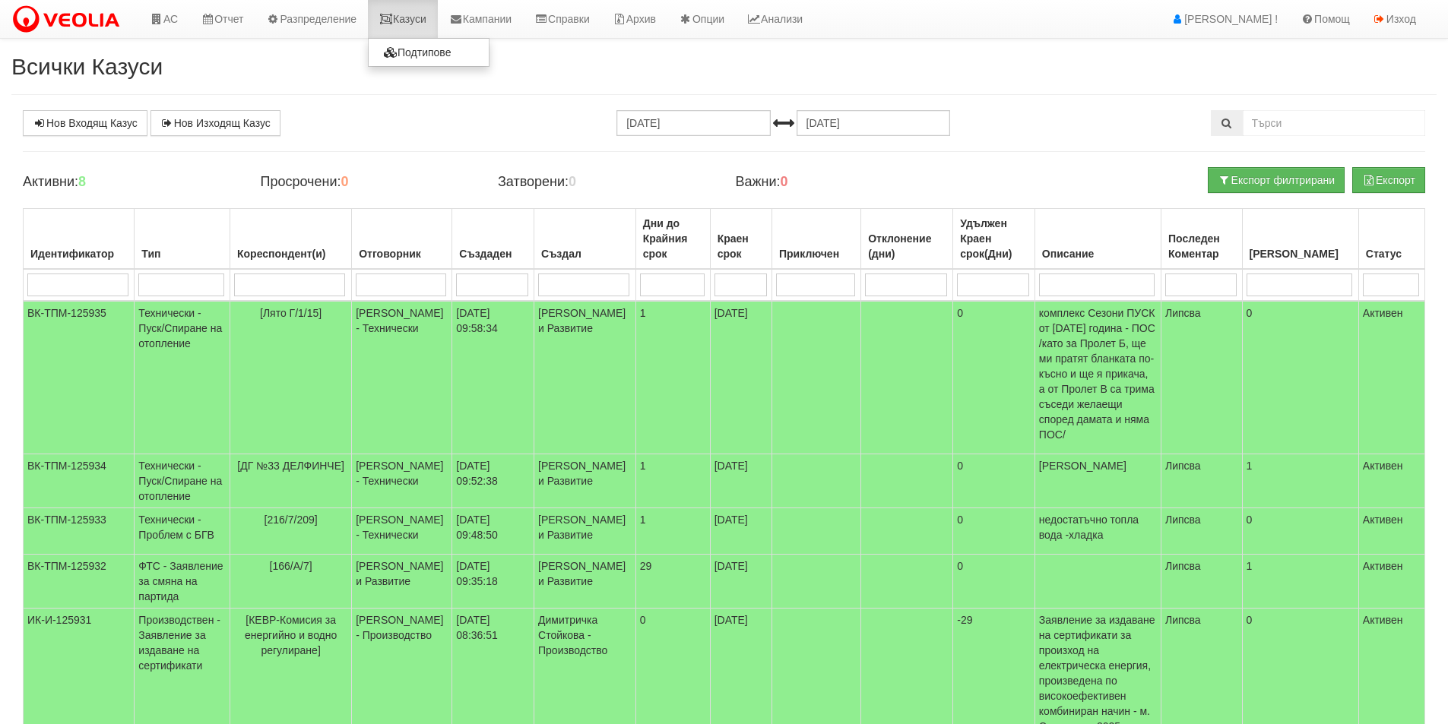
click at [420, 18] on link "Казуси" at bounding box center [403, 19] width 70 height 38
click at [484, 455] on td "[DATE] 09:52:38" at bounding box center [493, 482] width 82 height 54
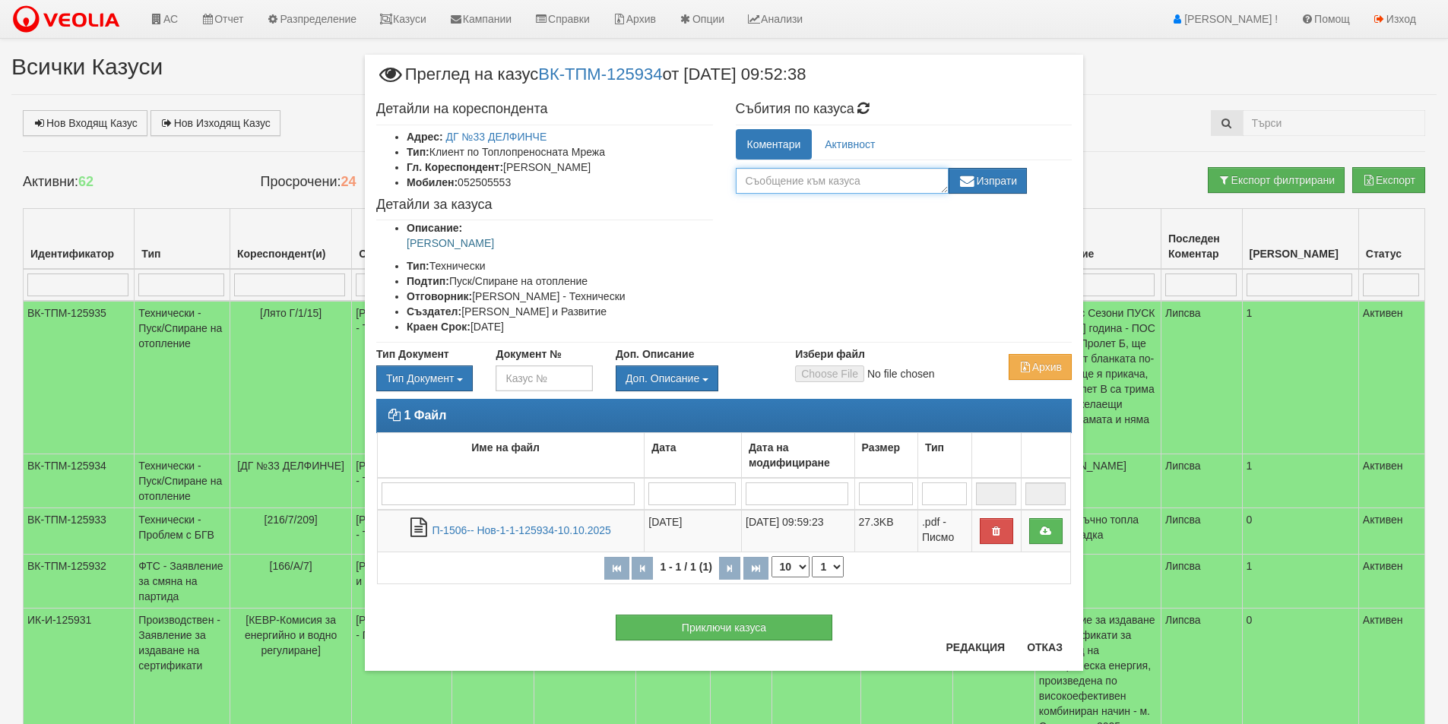
click at [771, 190] on textarea at bounding box center [842, 181] width 213 height 26
type textarea "ПУСК 13.10.2025г. разговаряно с директоракта."
click at [1000, 183] on button "Изпрати" at bounding box center [988, 181] width 79 height 26
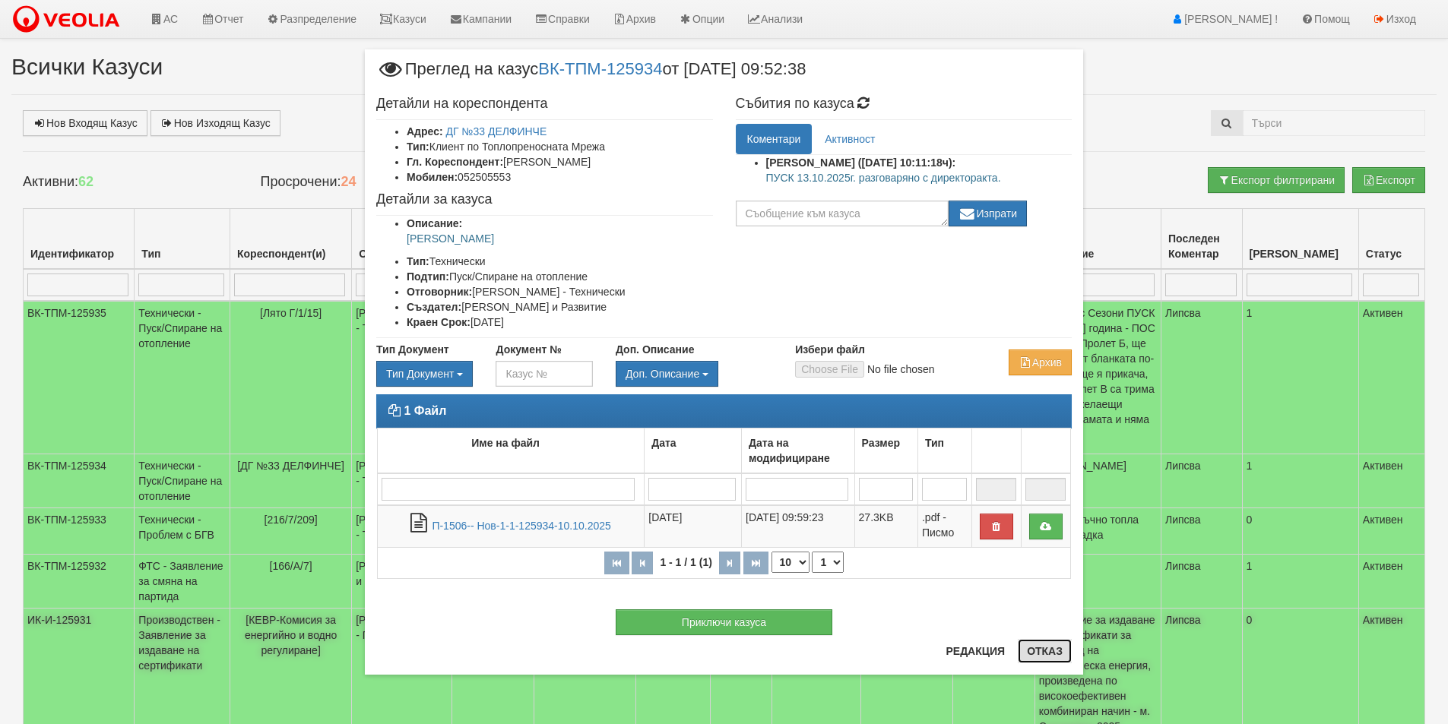
click at [1058, 650] on button "Отказ" at bounding box center [1045, 651] width 54 height 24
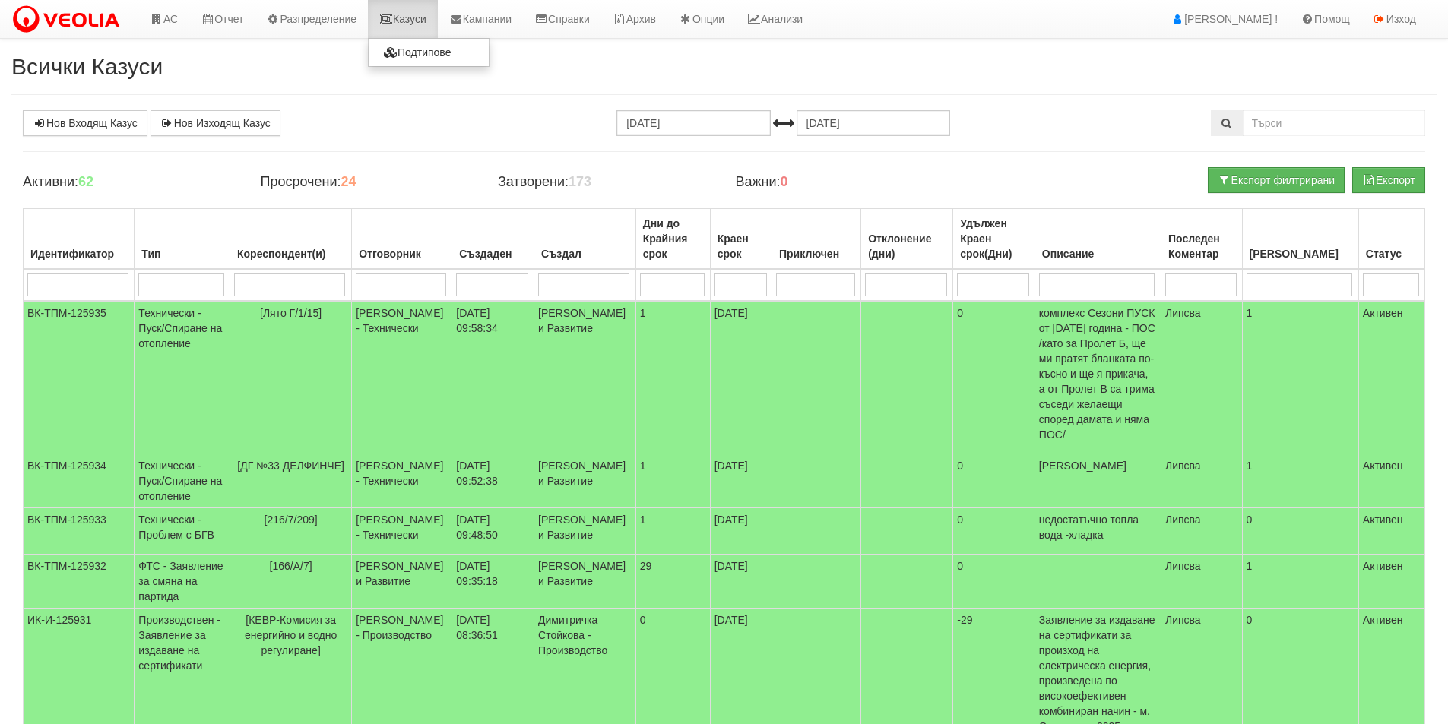
click at [407, 22] on link "Казуси" at bounding box center [403, 19] width 70 height 38
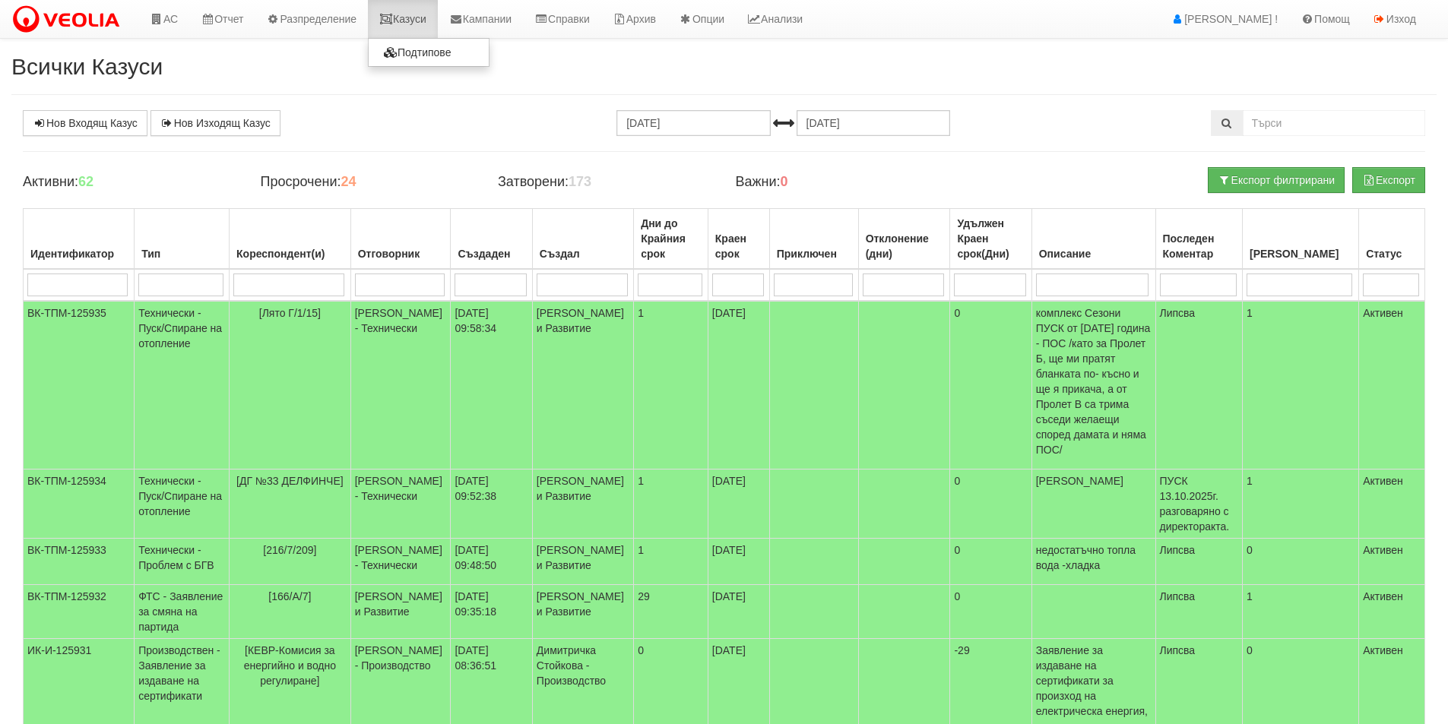
click at [438, 10] on link "Казуси" at bounding box center [403, 19] width 70 height 38
click at [407, 5] on link "Казуси" at bounding box center [403, 19] width 70 height 38
click at [423, 11] on link "Казуси" at bounding box center [403, 19] width 70 height 38
click at [173, 30] on link "АС" at bounding box center [163, 19] width 51 height 38
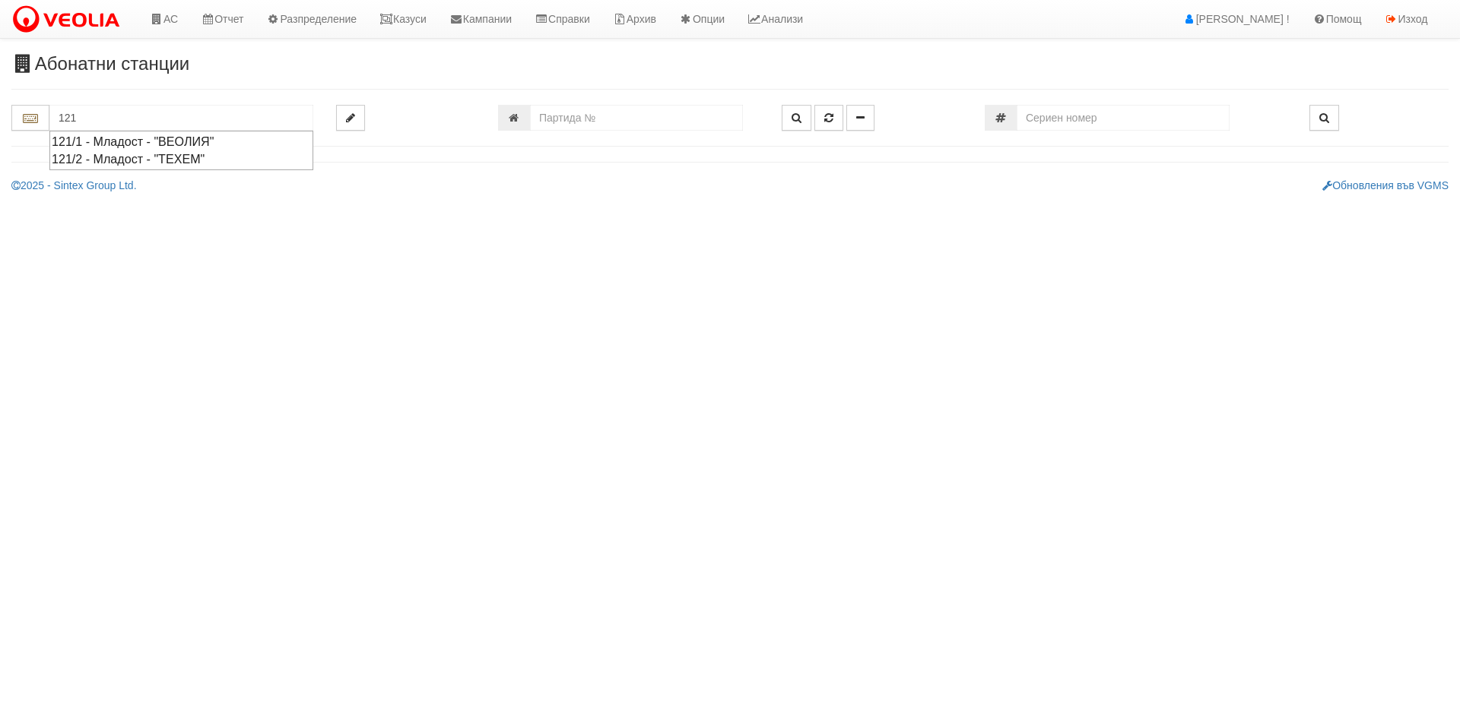
click at [165, 140] on div "121/1 - Младост - "ВЕОЛИЯ"" at bounding box center [181, 141] width 259 height 17
type input "121/1 - Младост - "ВЕОЛИЯ""
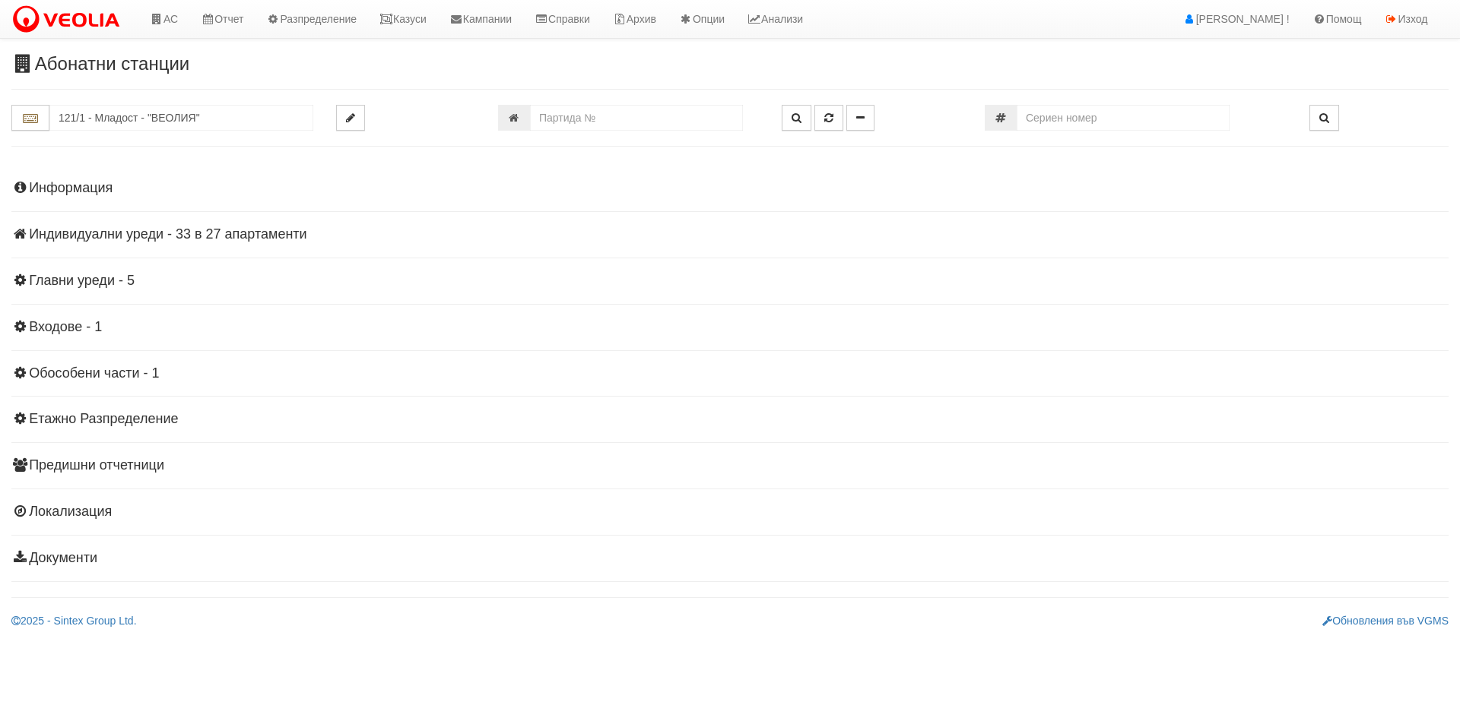
click at [95, 192] on h4 "Информация" at bounding box center [729, 188] width 1437 height 15
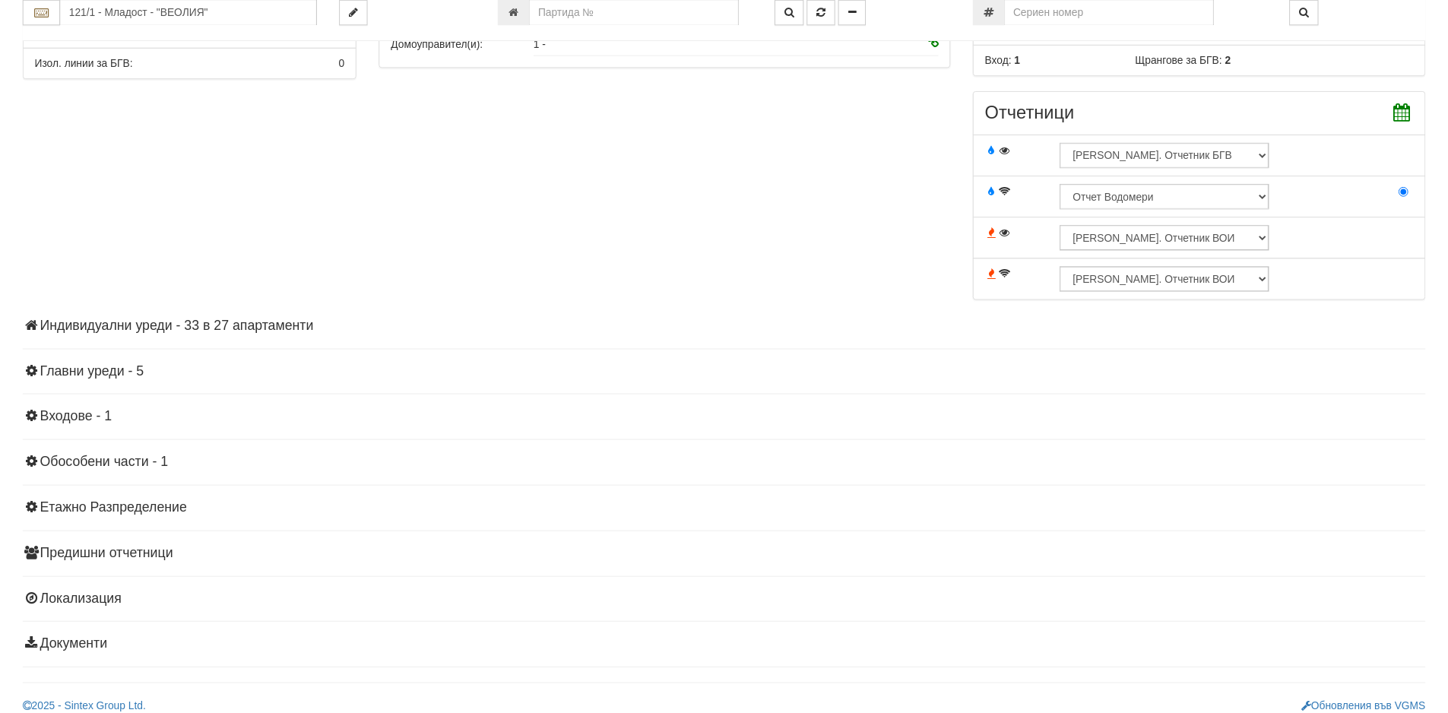
scroll to position [455, 0]
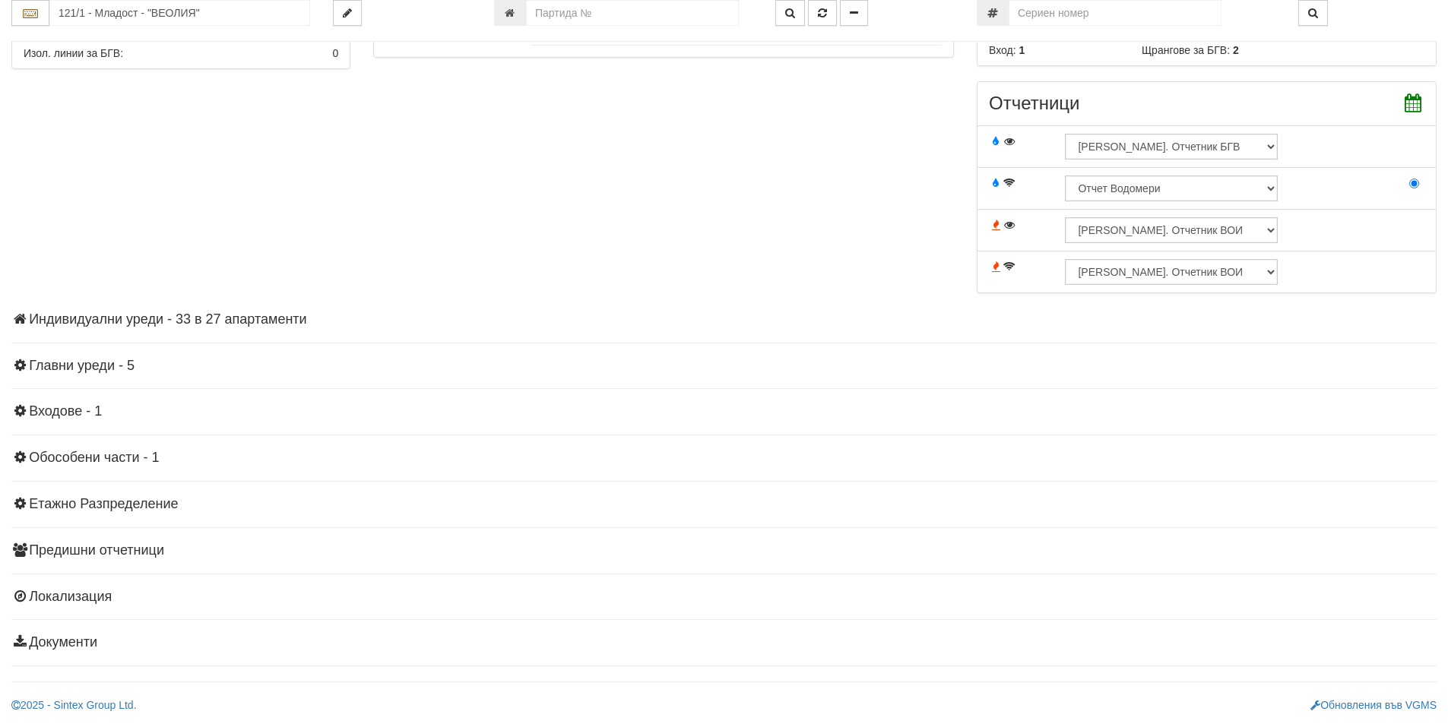
click at [290, 319] on h4 "Индивидуални уреди - 33 в 27 апартаменти" at bounding box center [723, 319] width 1425 height 15
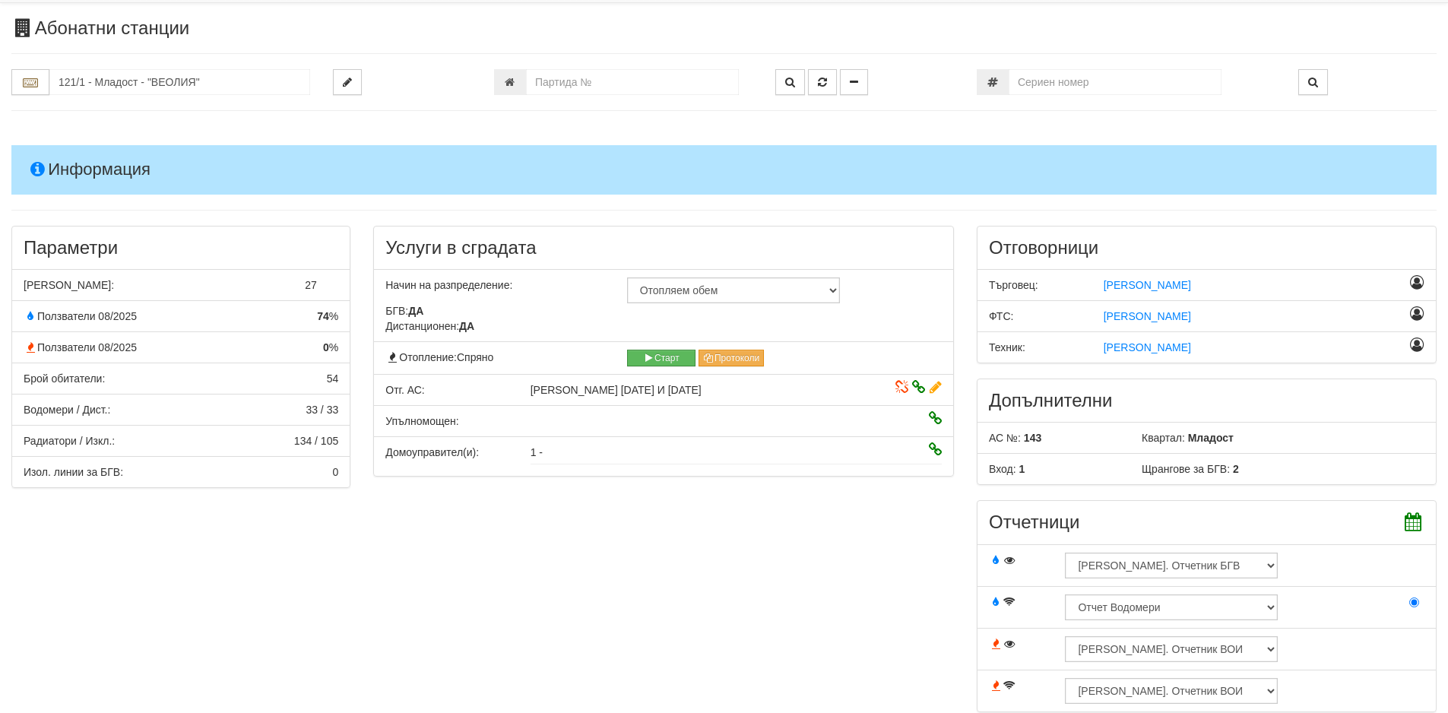
scroll to position [0, 0]
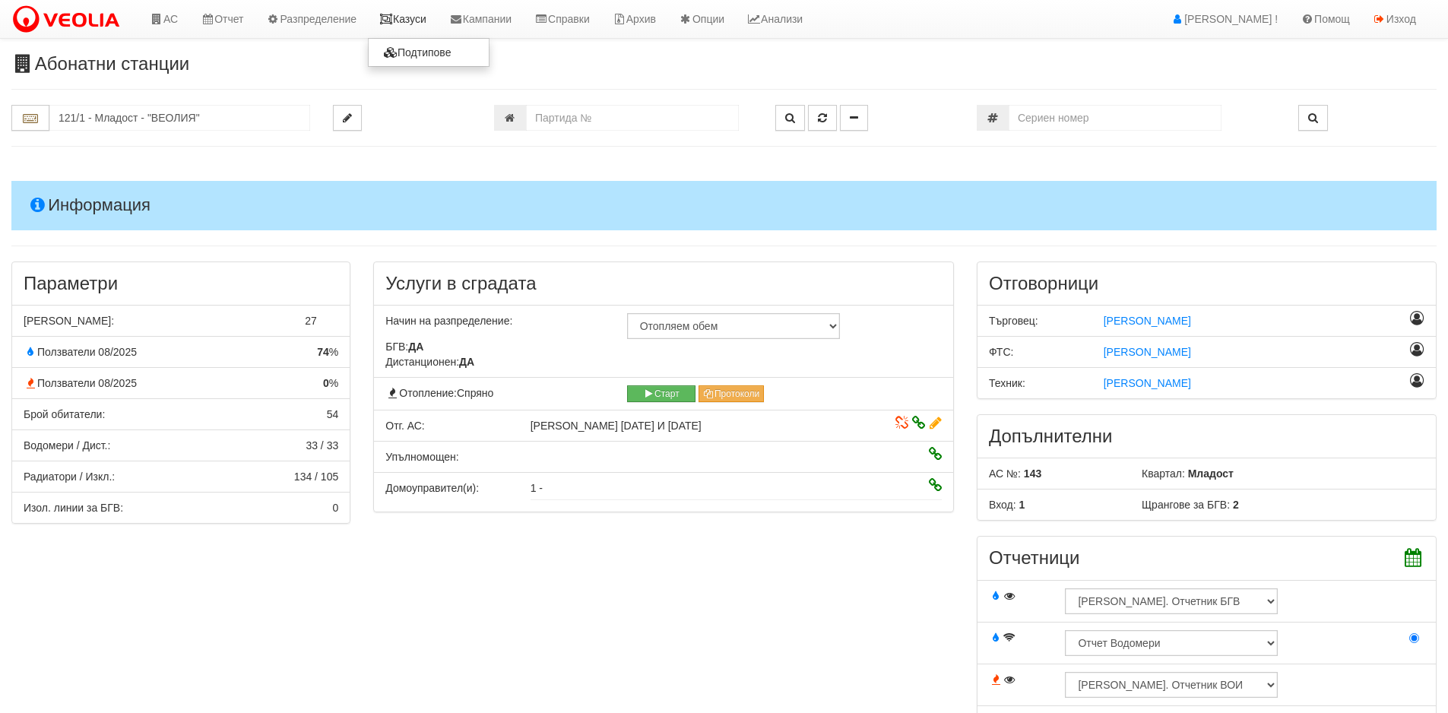
click at [424, 10] on link "Казуси" at bounding box center [403, 19] width 70 height 38
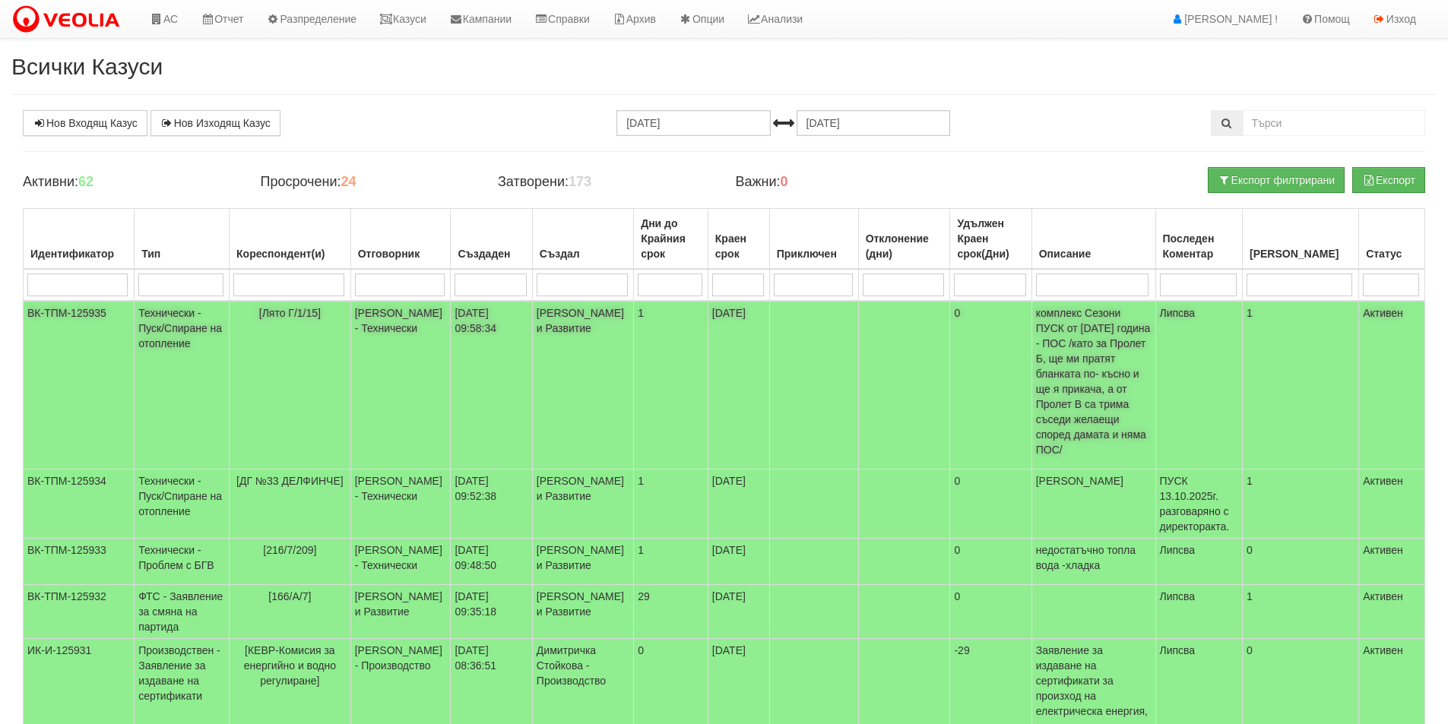
click at [424, 351] on td "[PERSON_NAME] - Технически" at bounding box center [400, 385] width 100 height 169
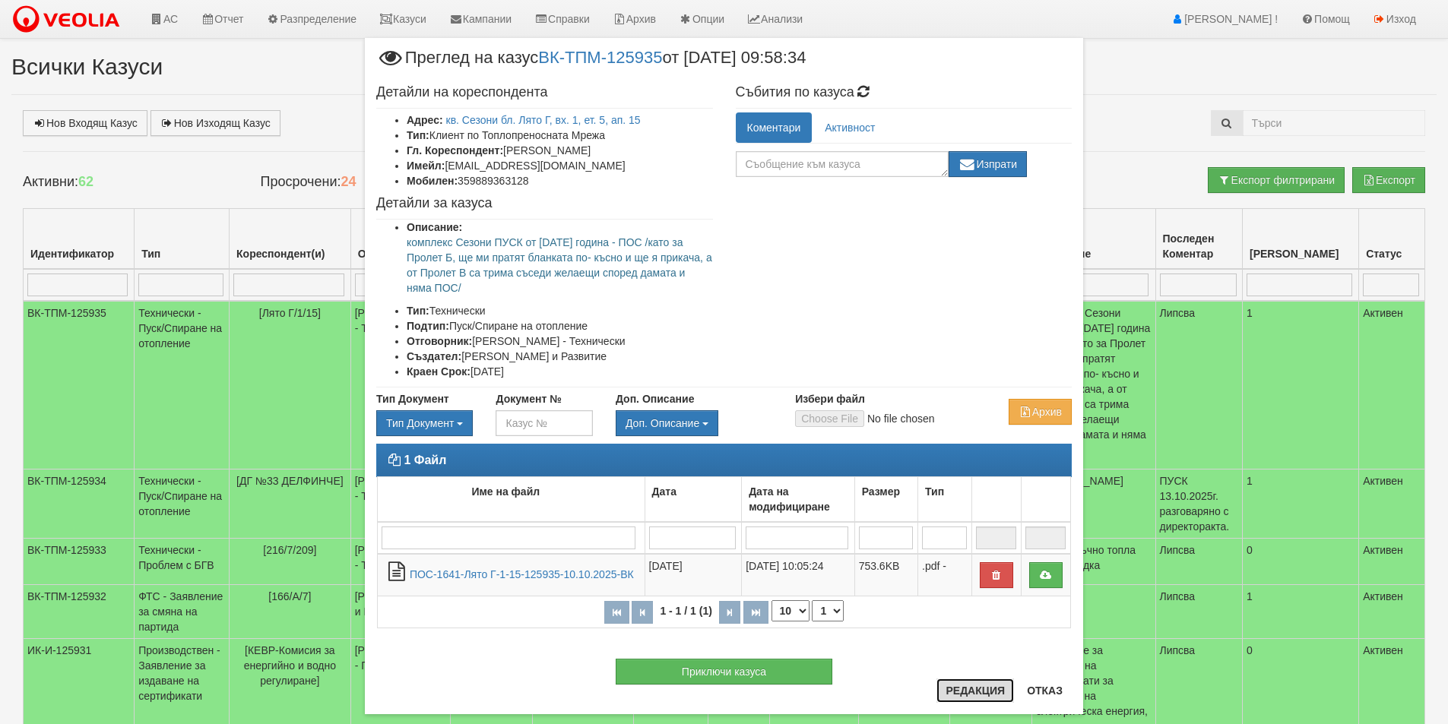
click at [979, 689] on button "Редакция" at bounding box center [976, 691] width 78 height 24
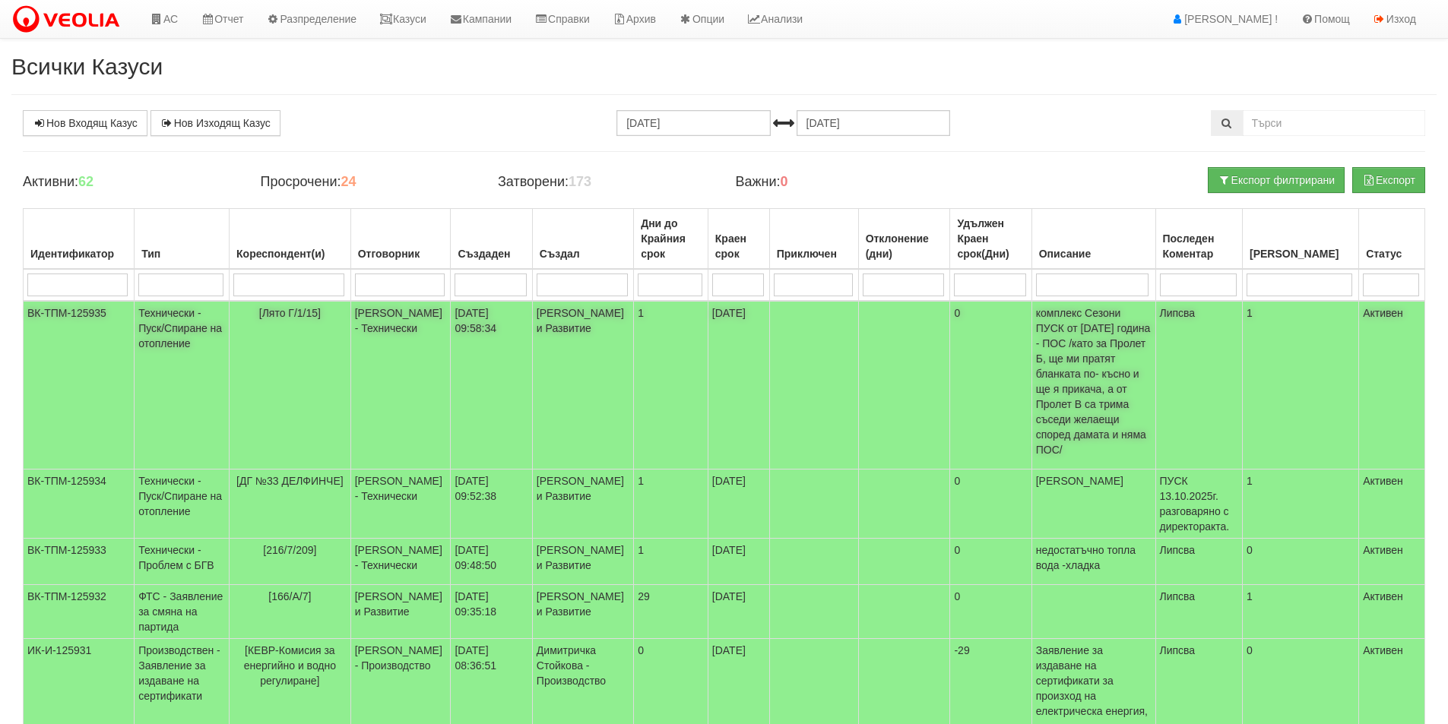
click at [337, 331] on td "[Лято Г/1/15]" at bounding box center [291, 385] width 122 height 169
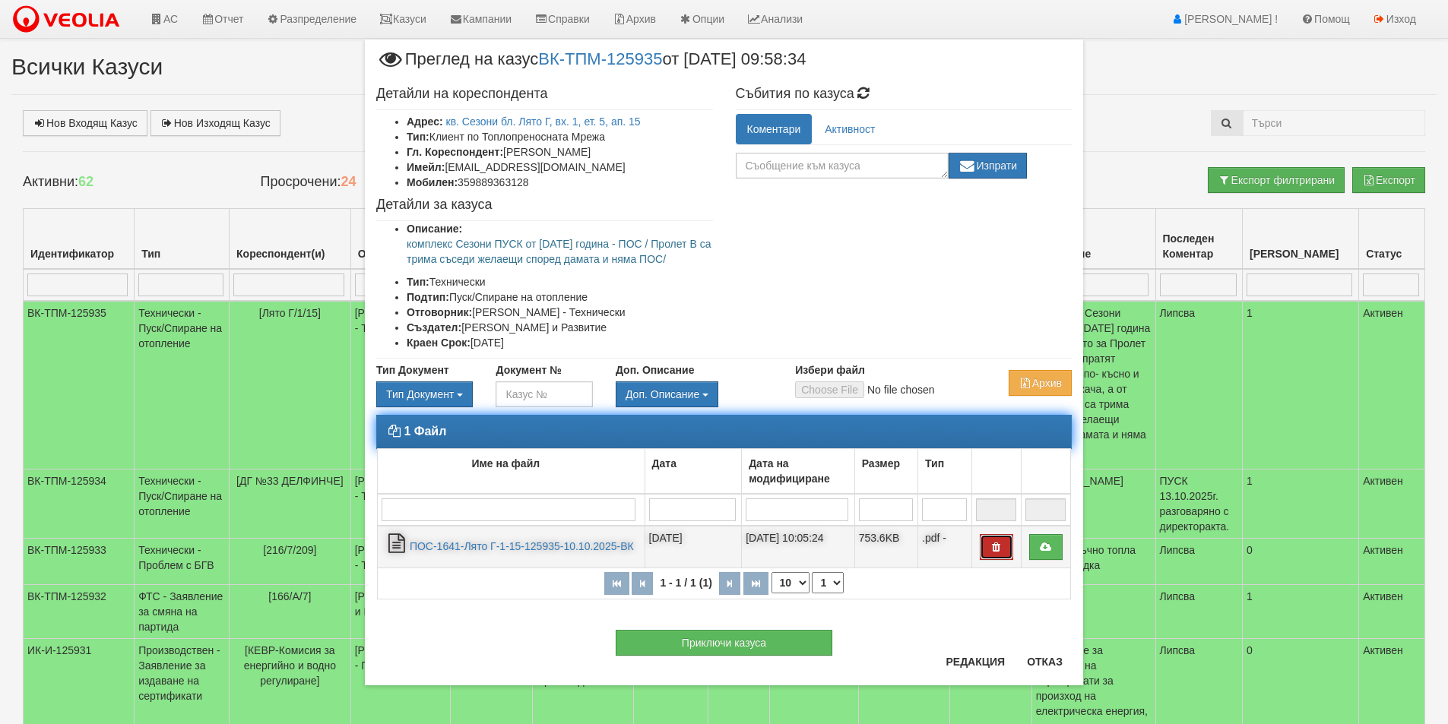
click at [1000, 552] on icon "button" at bounding box center [997, 547] width 14 height 11
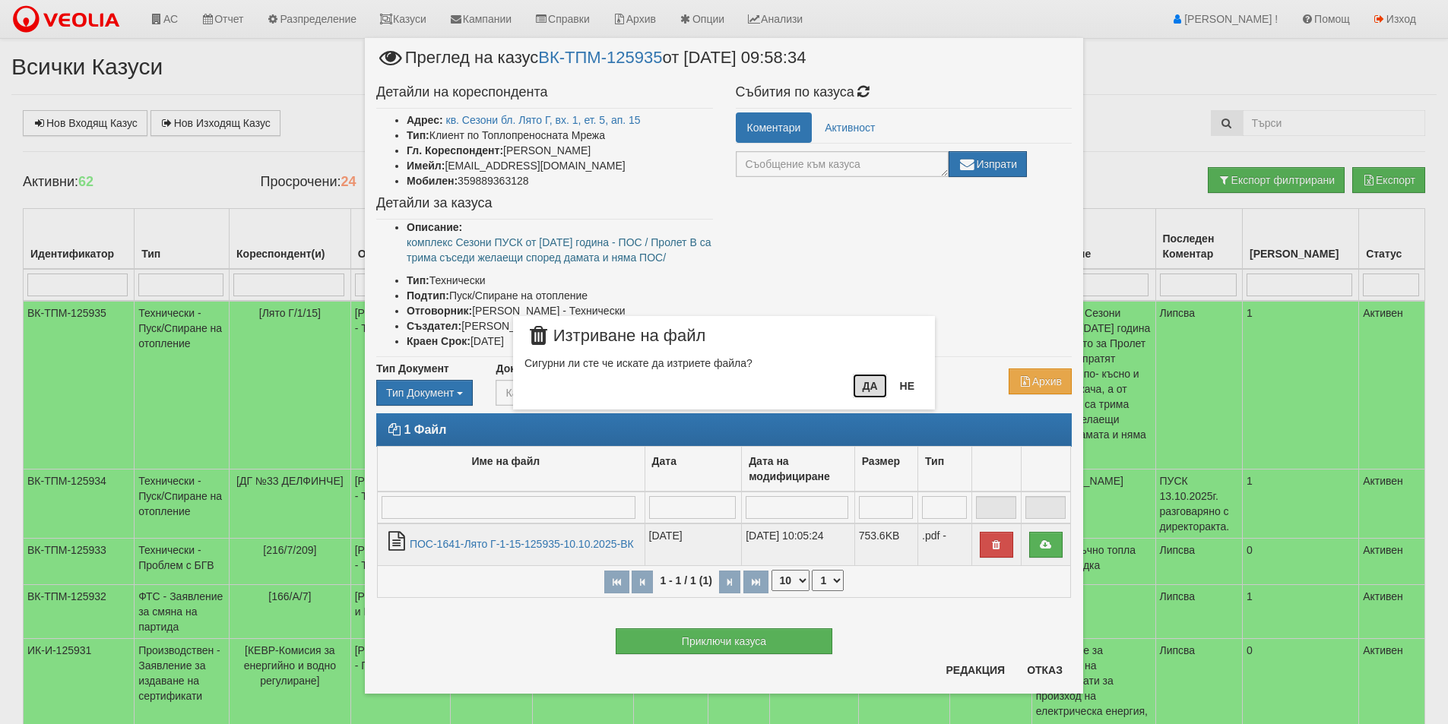
click at [865, 390] on button "Да" at bounding box center [869, 386] width 33 height 24
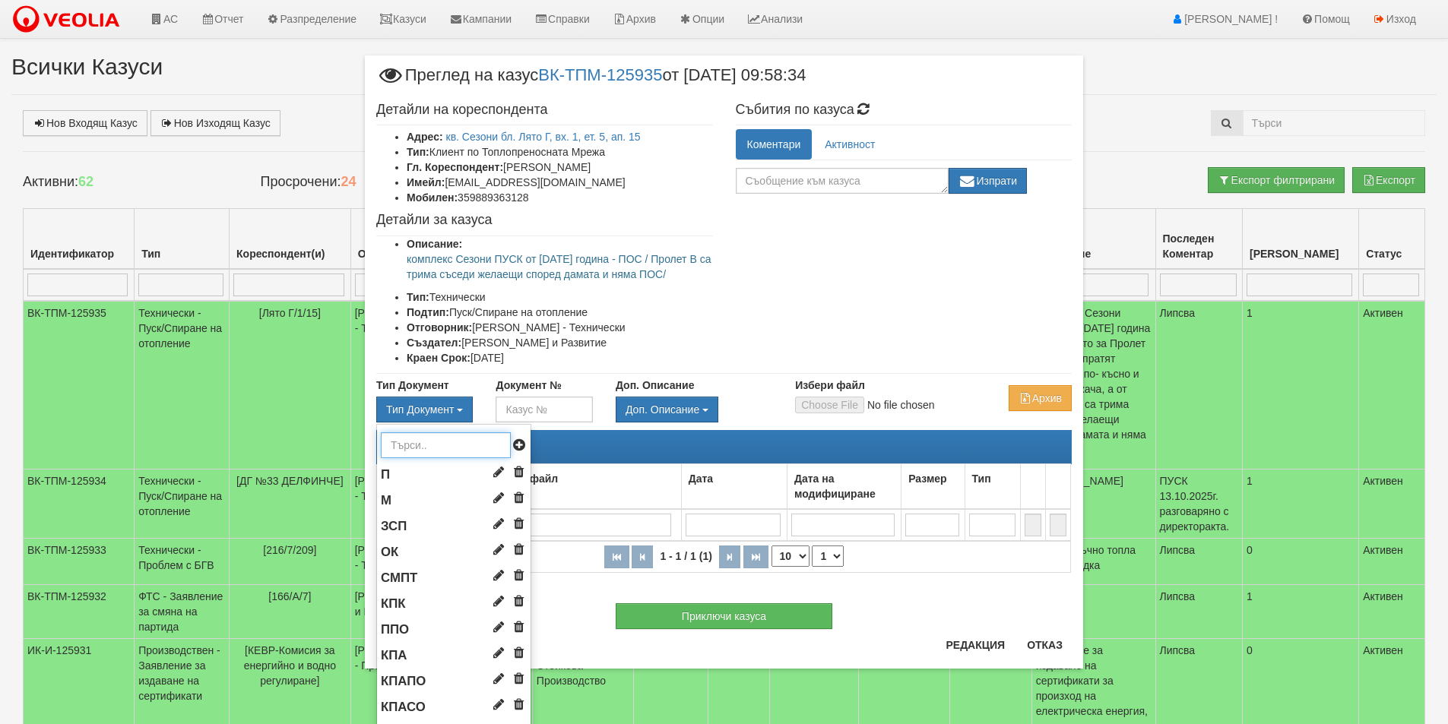
click at [398, 442] on input "text" at bounding box center [446, 446] width 130 height 26
click at [381, 434] on input "text" at bounding box center [446, 446] width 130 height 26
type input "пос"
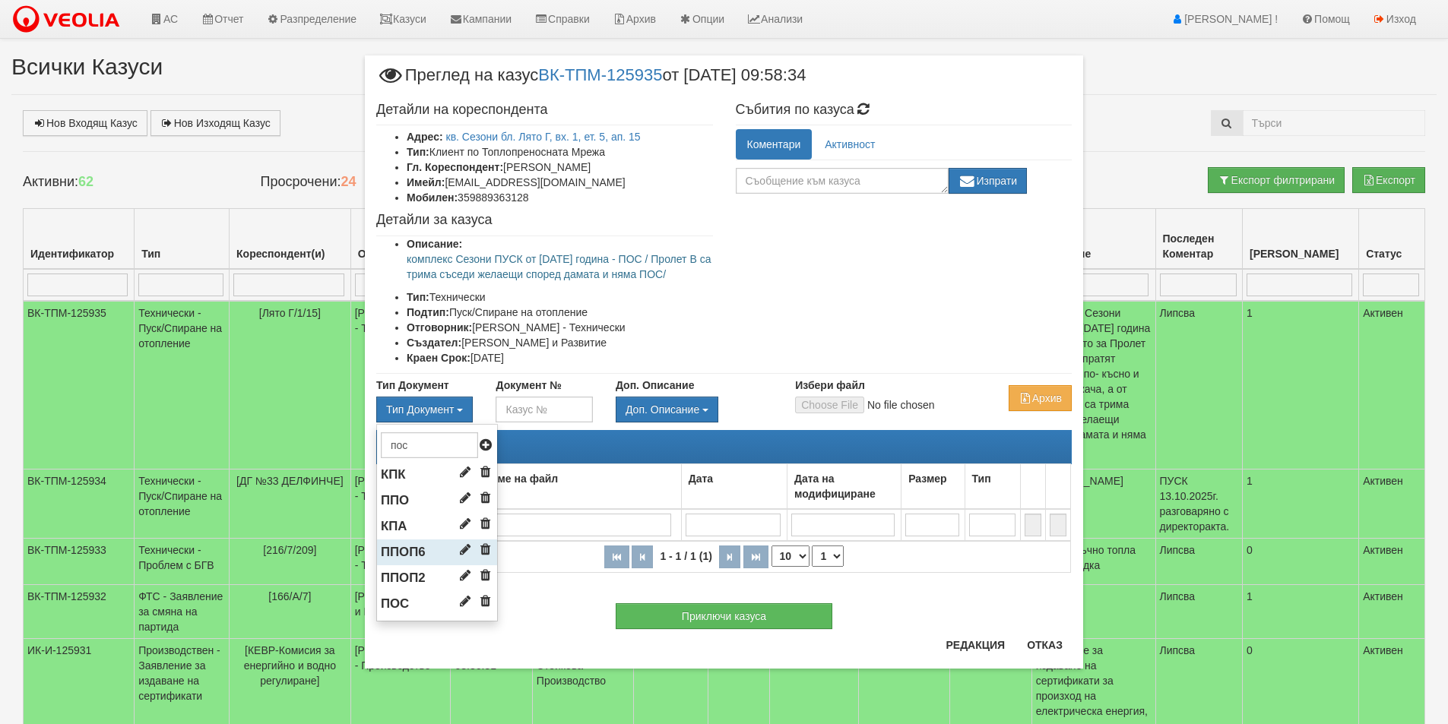
drag, startPoint x: 401, startPoint y: 605, endPoint x: 490, endPoint y: 561, distance: 98.6
click at [401, 606] on span "ПОС" at bounding box center [395, 604] width 28 height 14
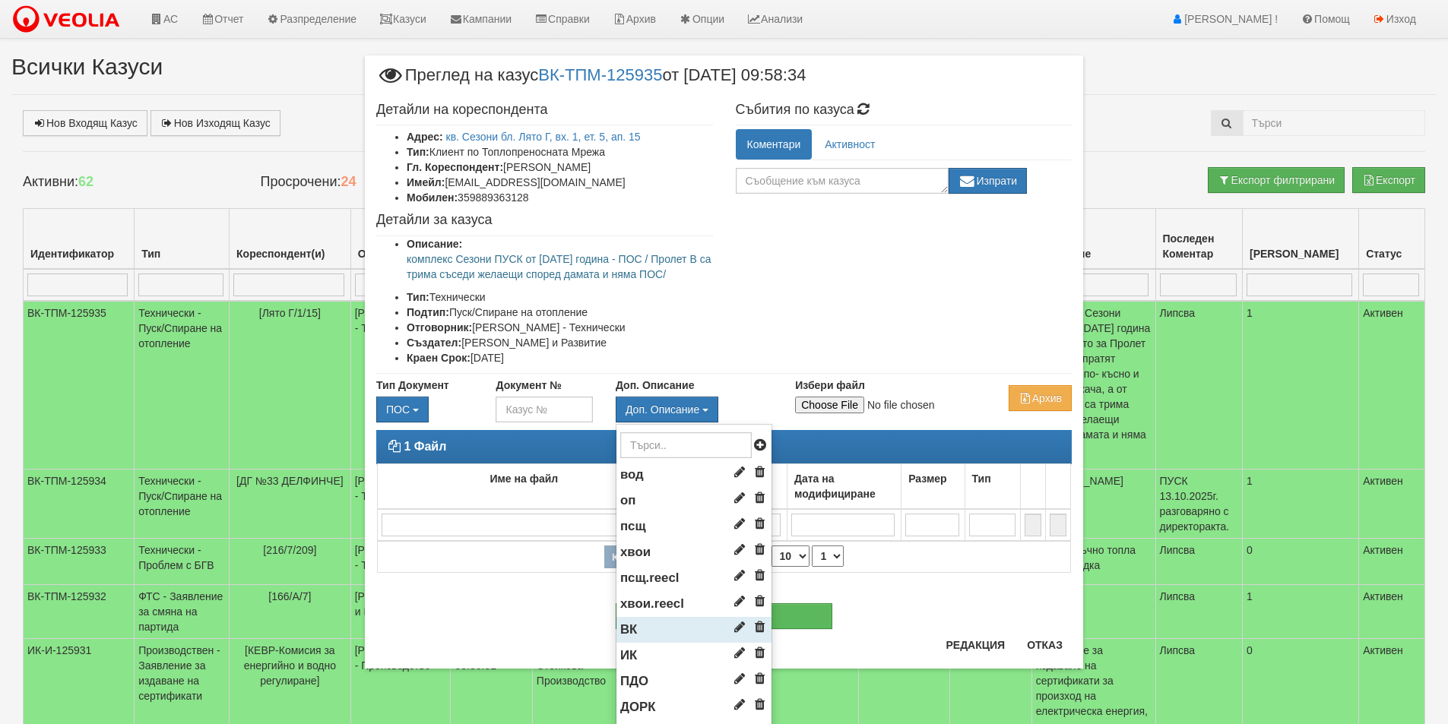
click at [642, 634] on li "ВК" at bounding box center [693, 630] width 155 height 26
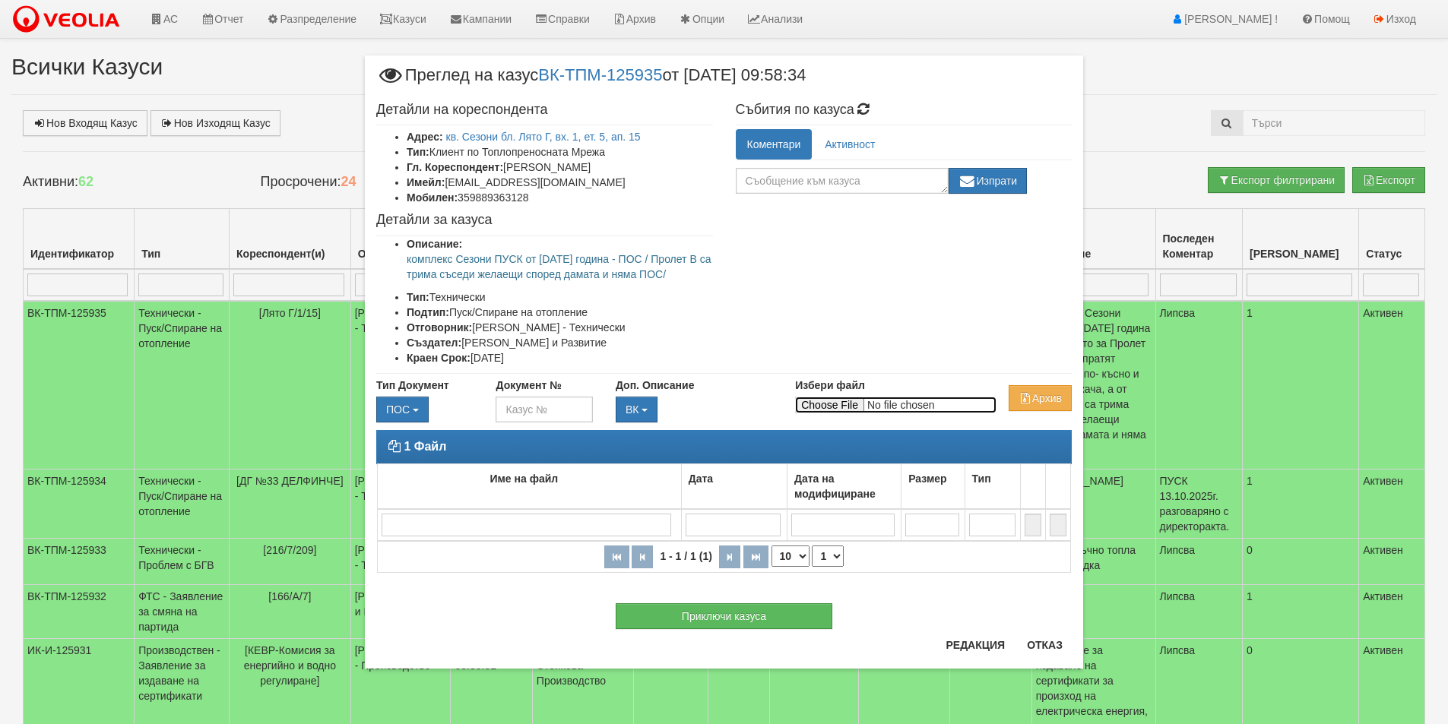
click at [832, 410] on input "Избери файл" at bounding box center [895, 405] width 201 height 17
type input "C:\fakepath\DOC119.pdf"
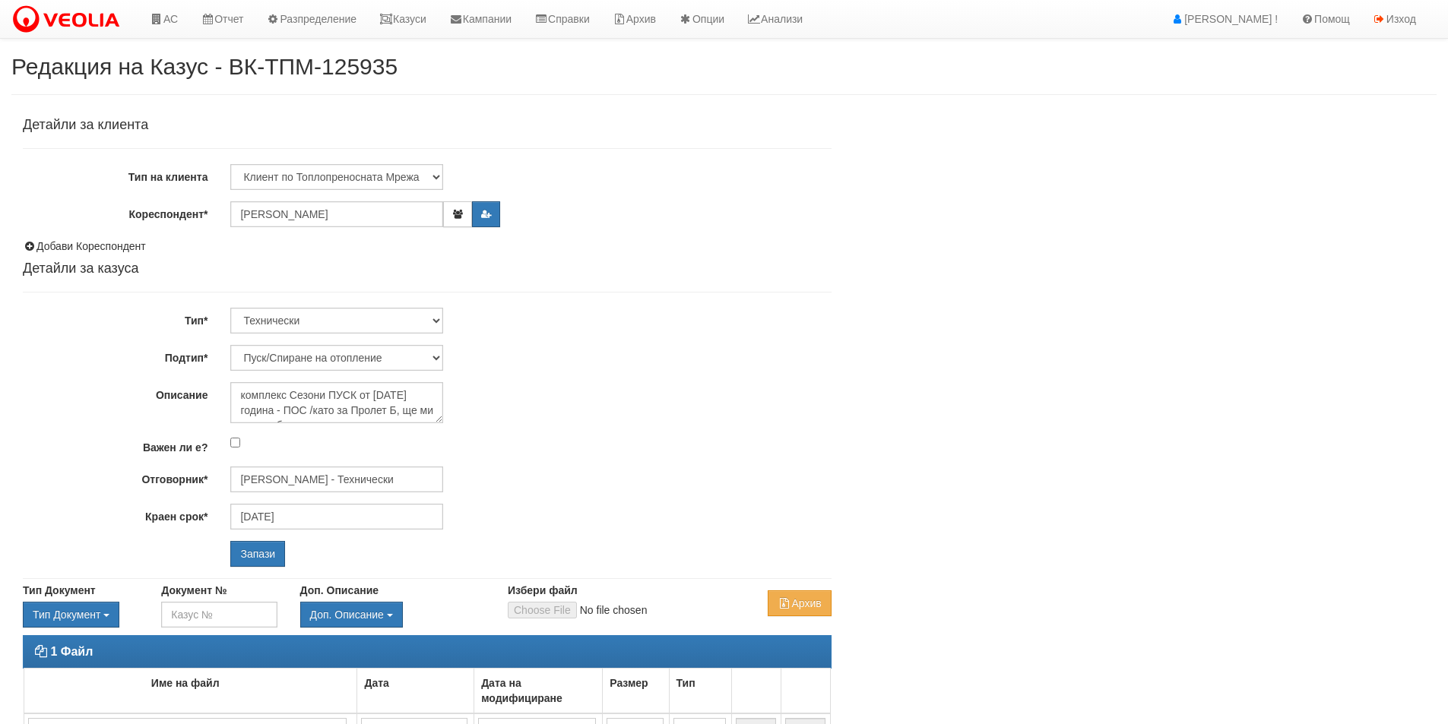
select select "Пуск/Спиране на отопление"
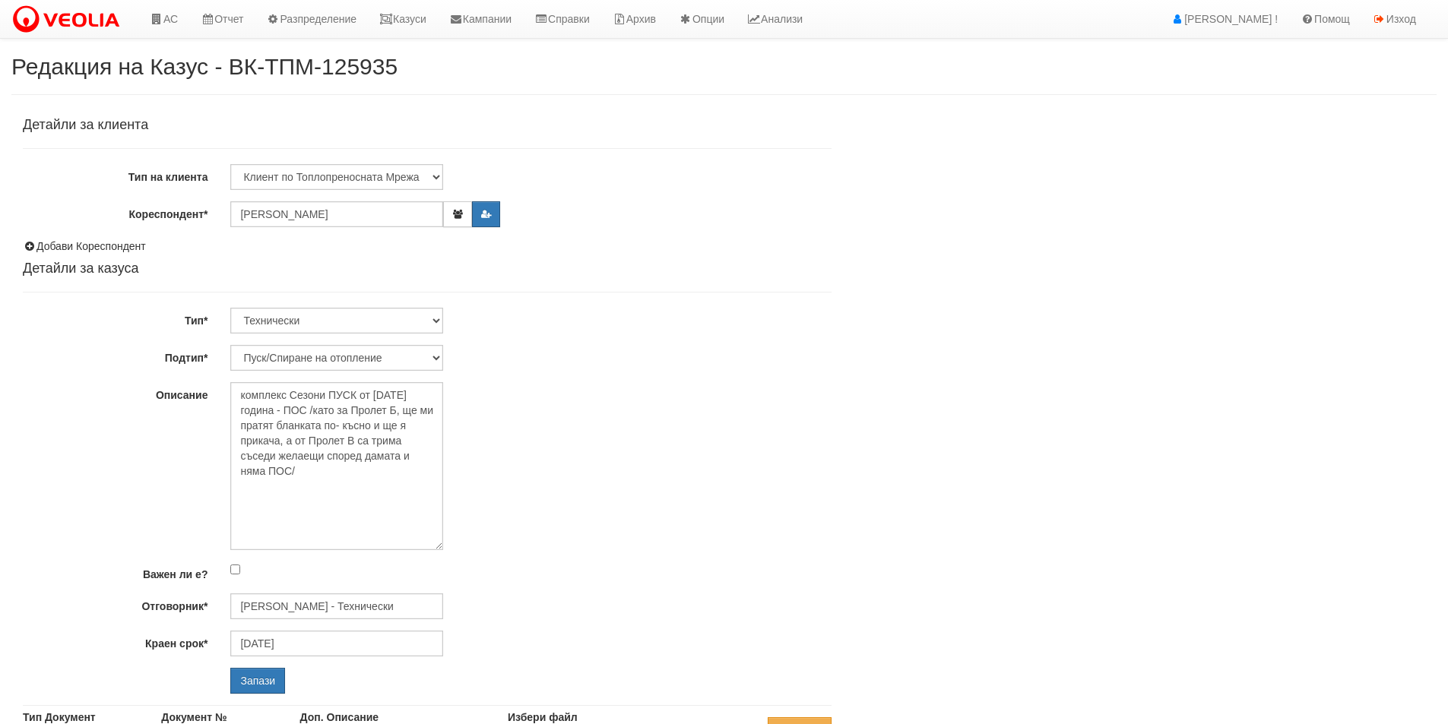
drag, startPoint x: 437, startPoint y: 419, endPoint x: 494, endPoint y: 546, distance: 139.2
click at [494, 546] on div "комплекс Сезони ПУСК от [DATE] година - ПОС /като за Пролет Б, ще ми пратят бла…" at bounding box center [530, 466] width 623 height 168
drag, startPoint x: 284, startPoint y: 443, endPoint x: 315, endPoint y: 411, distance: 44.1
click at [315, 411] on textarea "комплекс Сезони ПУСК от [DATE] година - ПОС /като за Пролет Б, ще ми пратят бла…" at bounding box center [336, 466] width 213 height 168
click at [332, 411] on textarea "комплекс Сезони ПУСК от [DATE] година - ПОС /като за Пролет Б, ще ми пратят бла…" at bounding box center [336, 466] width 213 height 168
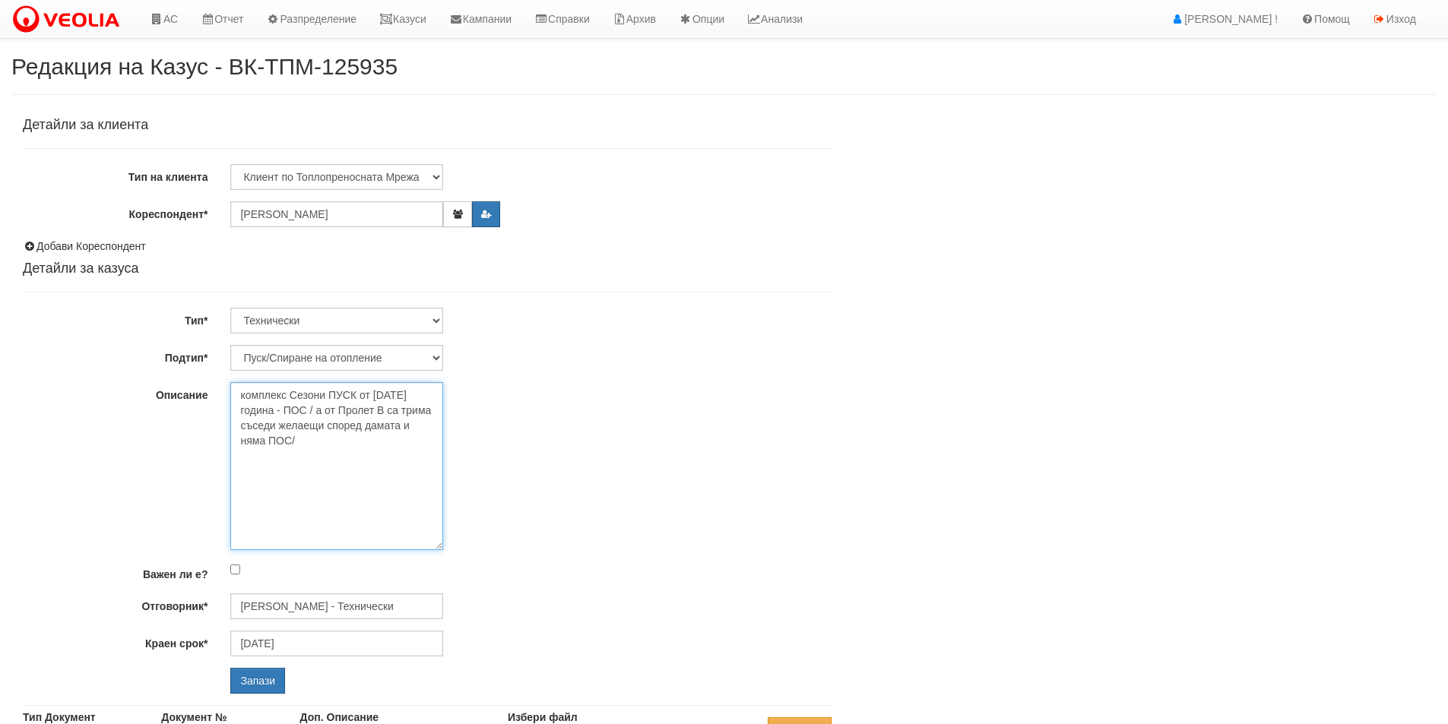
click at [338, 410] on textarea "комплекс Сезони ПУСК от [DATE] година - ПОС /като за Пролет Б, ще ми пратят бла…" at bounding box center [336, 466] width 213 height 168
type textarea "комплекс Сезони ПУСК от [DATE] година - ПОС / Пролет В са трима съседи желаещи …"
click at [260, 674] on input "Запази" at bounding box center [257, 681] width 55 height 26
